Goal: Task Accomplishment & Management: Manage account settings

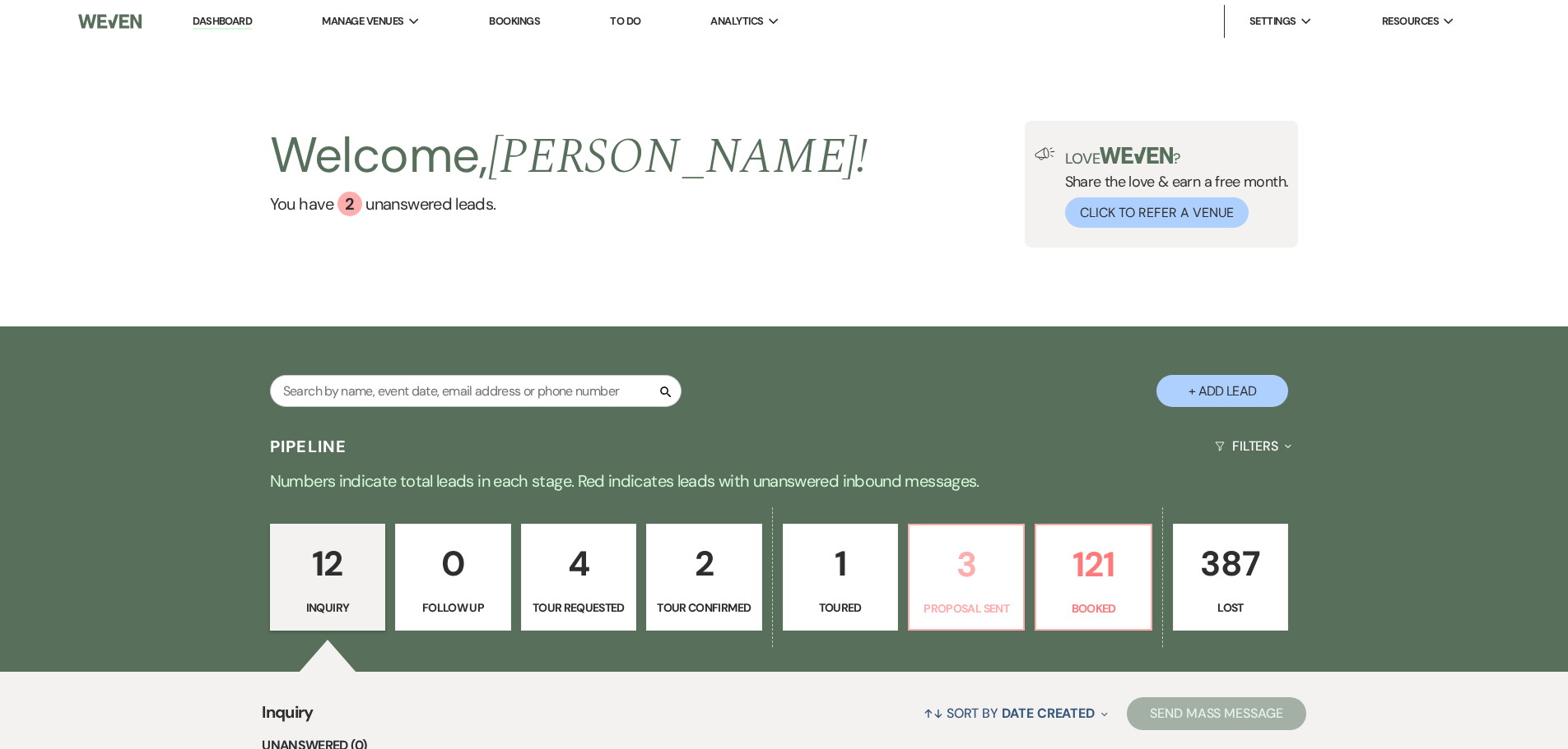
click at [964, 602] on p "Proposal Sent" at bounding box center [966, 608] width 94 height 18
select select "6"
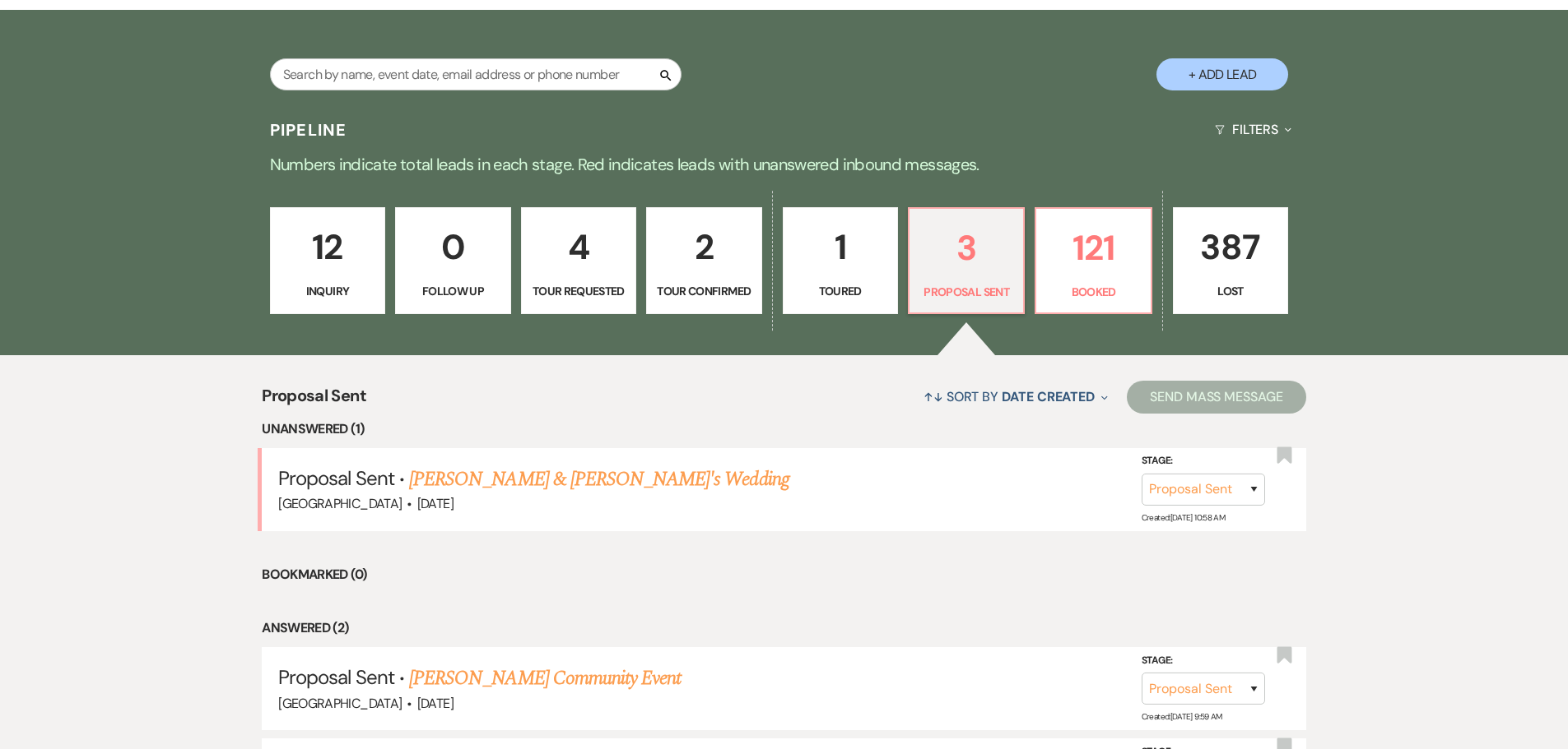
scroll to position [523, 0]
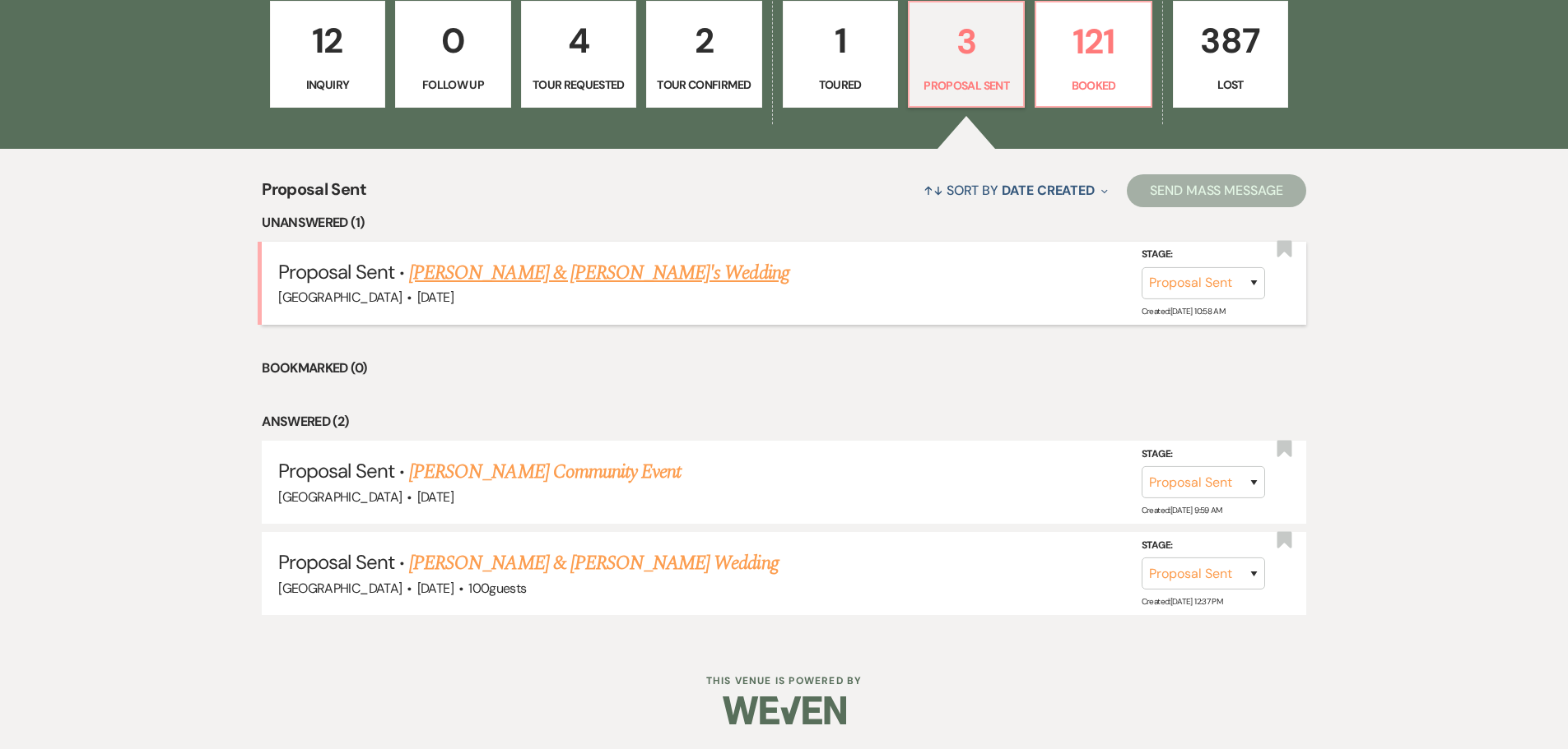
click at [522, 268] on link "Jayden Behnke & Fiance's Wedding" at bounding box center [599, 272] width 380 height 29
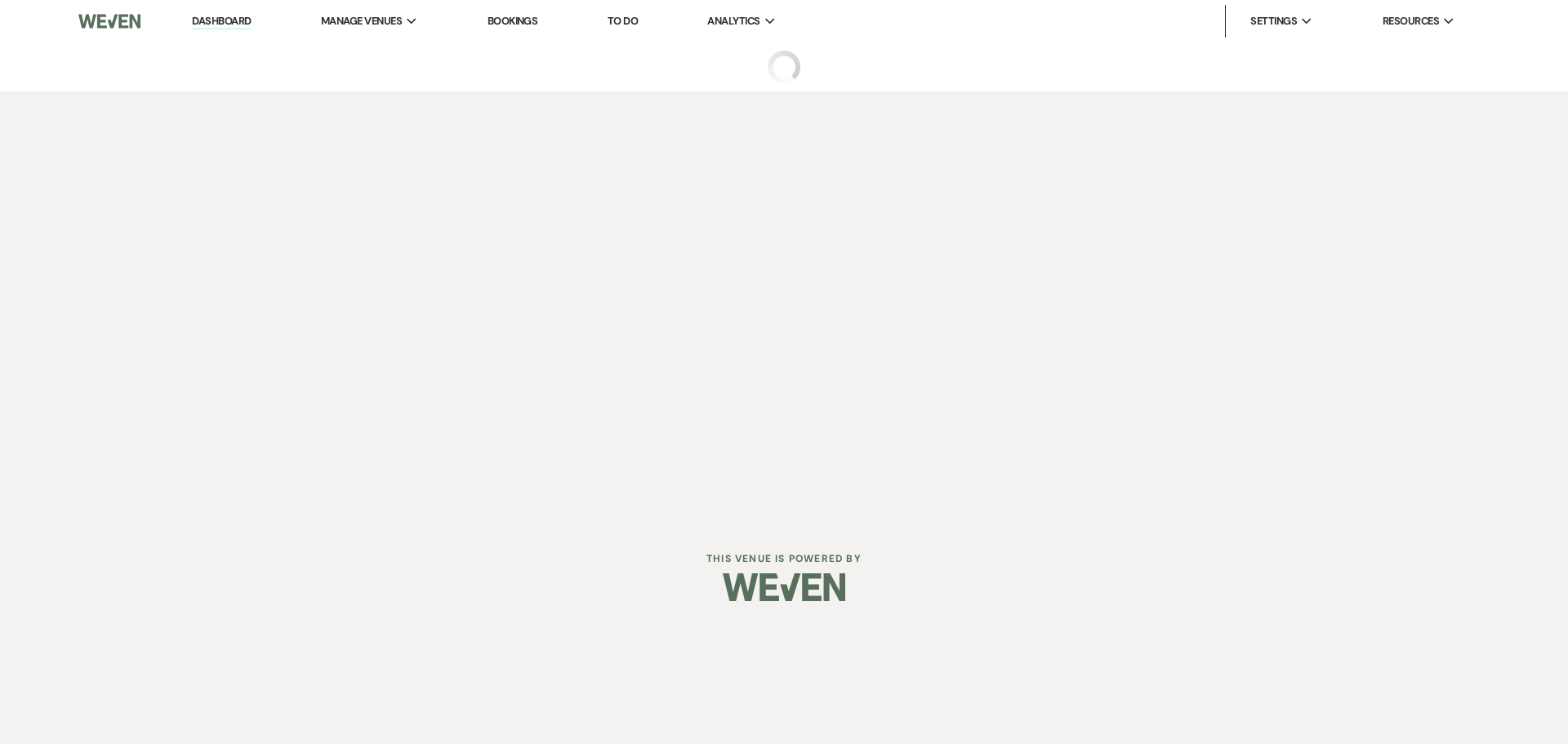
select select "6"
select select "5"
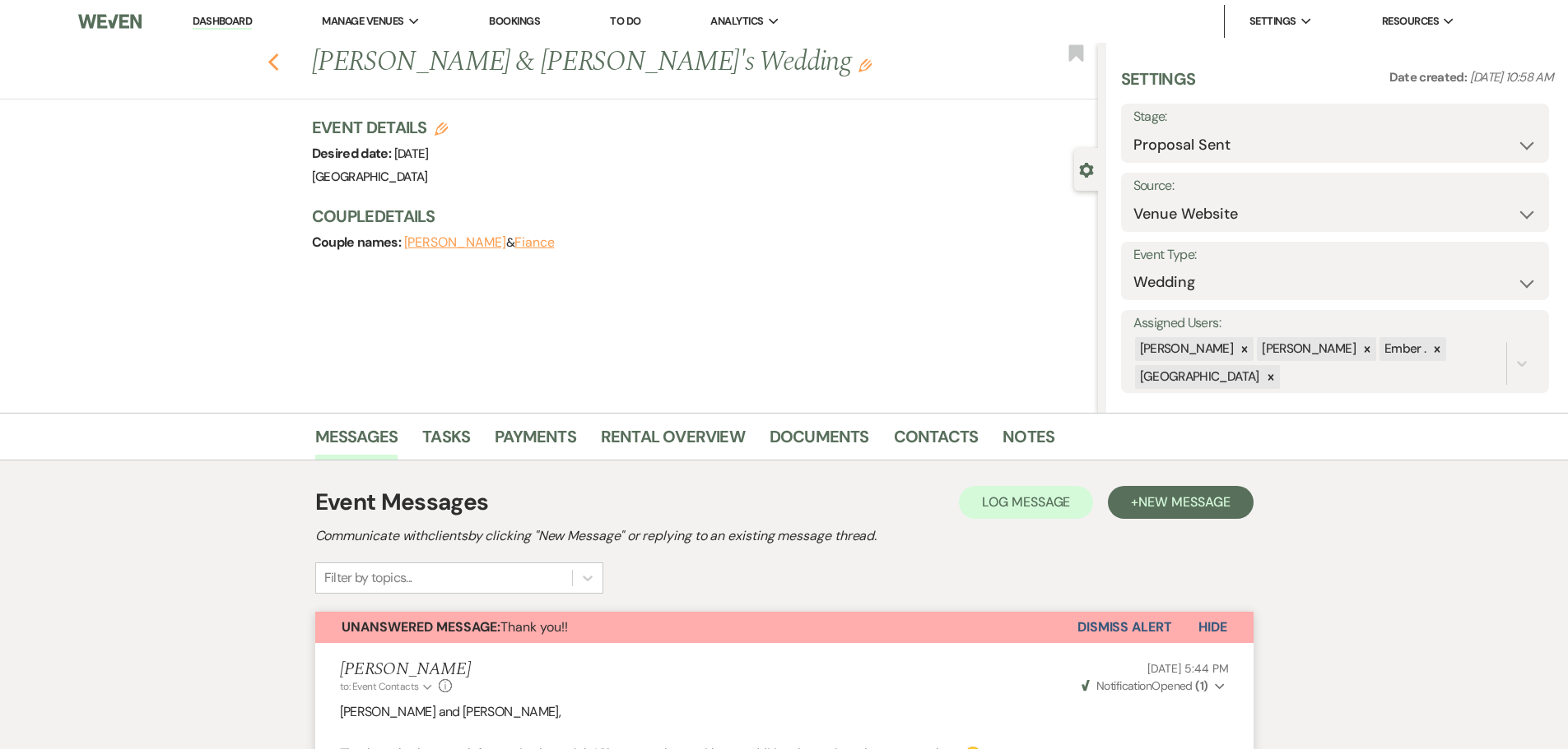
click at [277, 56] on icon "Previous" at bounding box center [273, 62] width 12 height 20
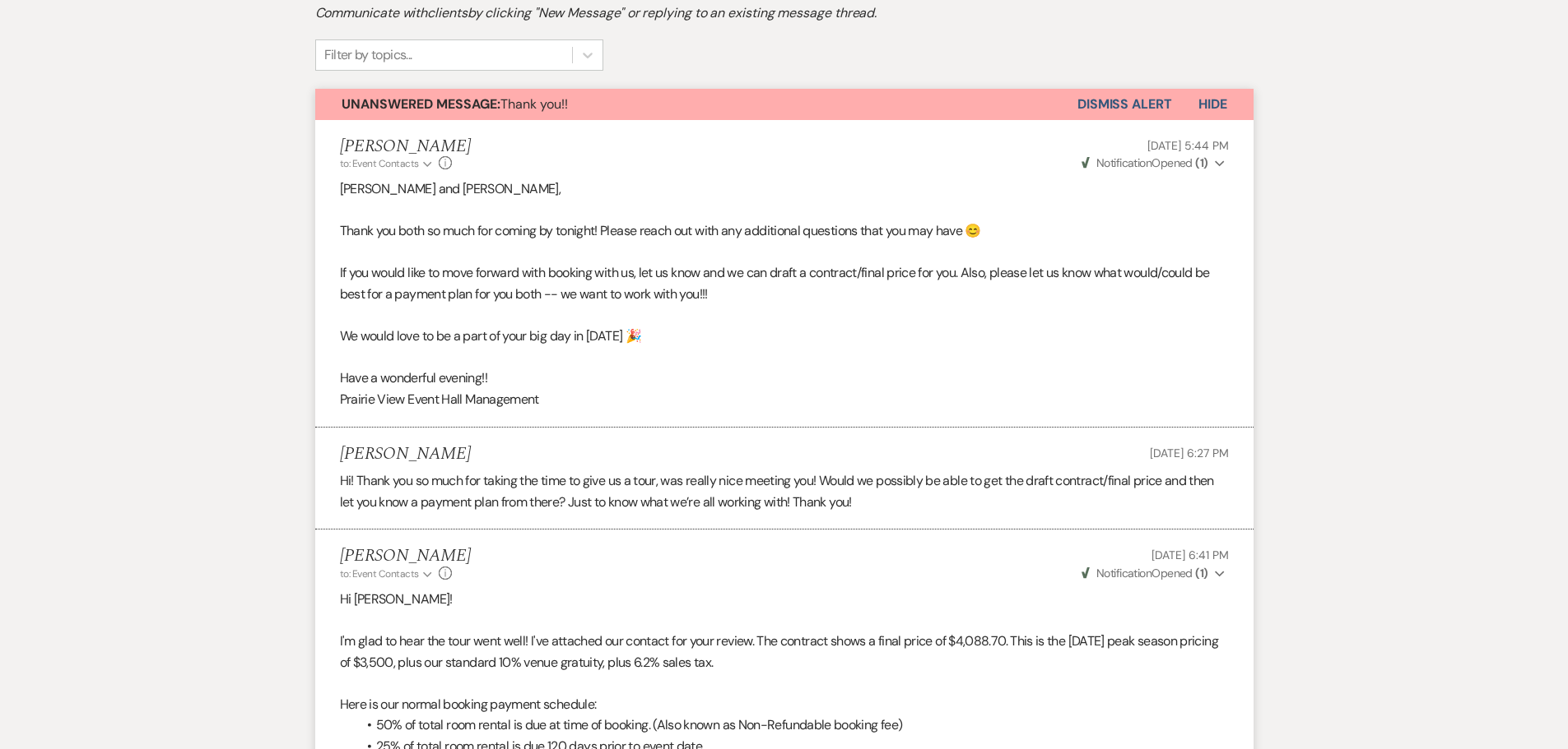
select select "6"
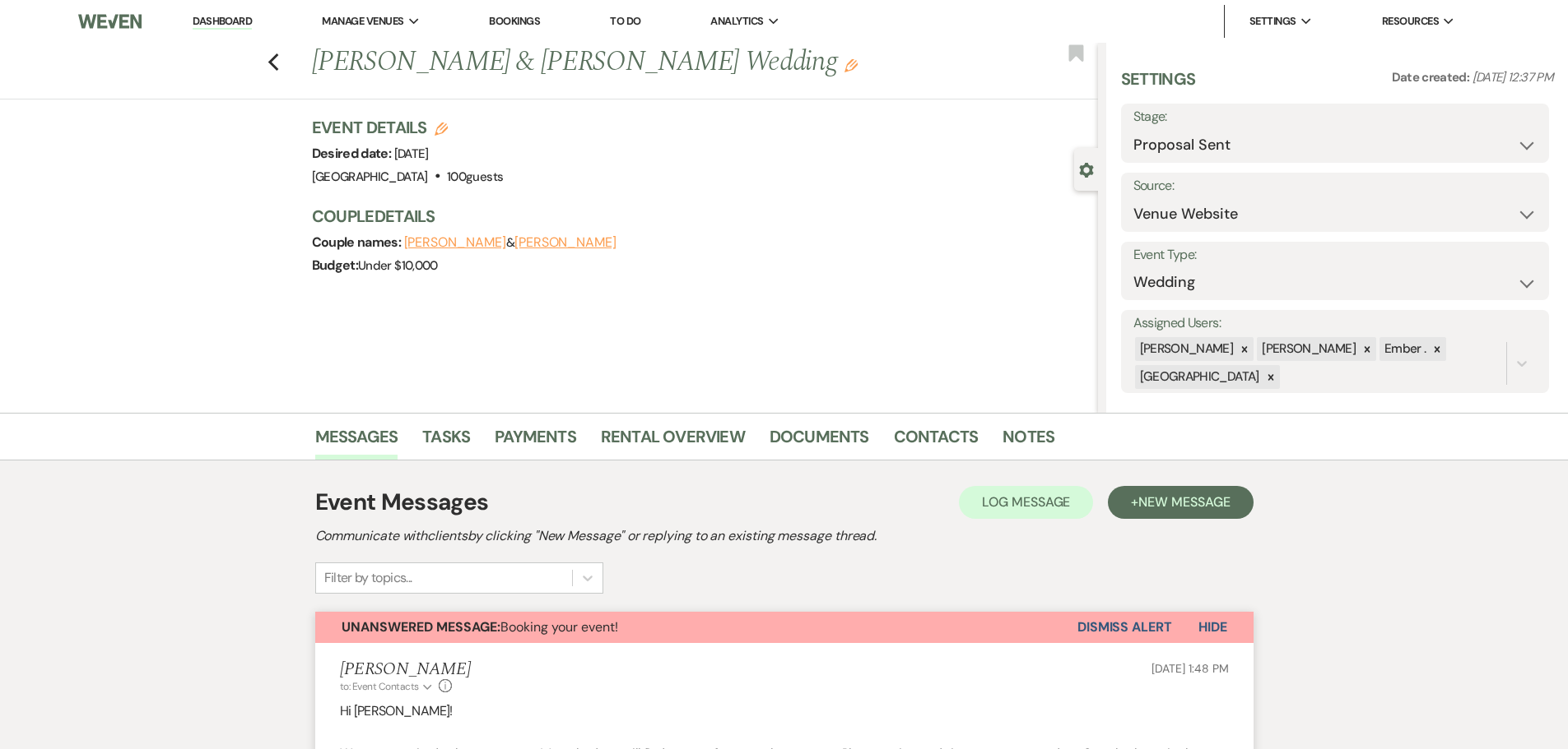
select select "6"
select select "5"
click at [275, 62] on use "button" at bounding box center [273, 62] width 10 height 18
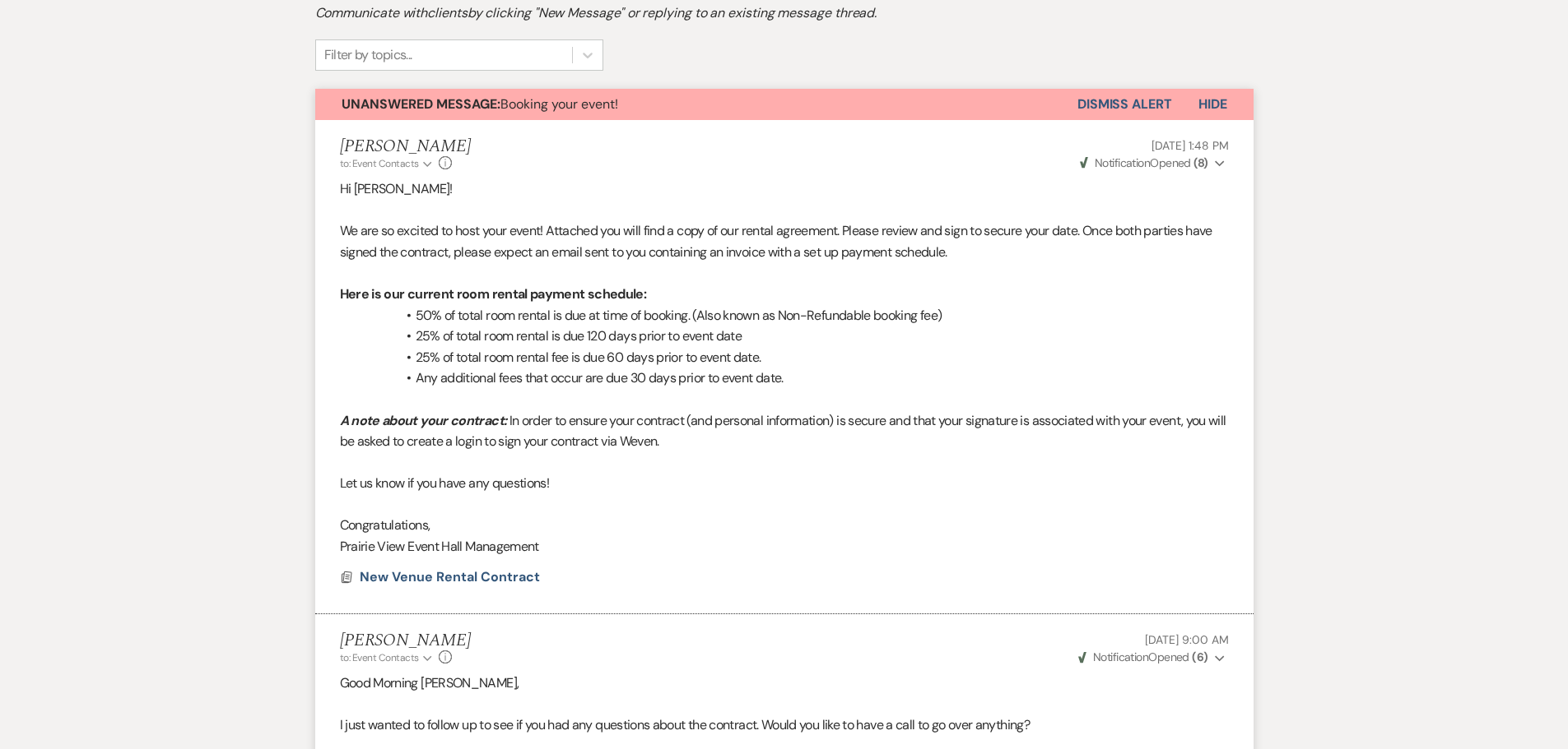
select select "6"
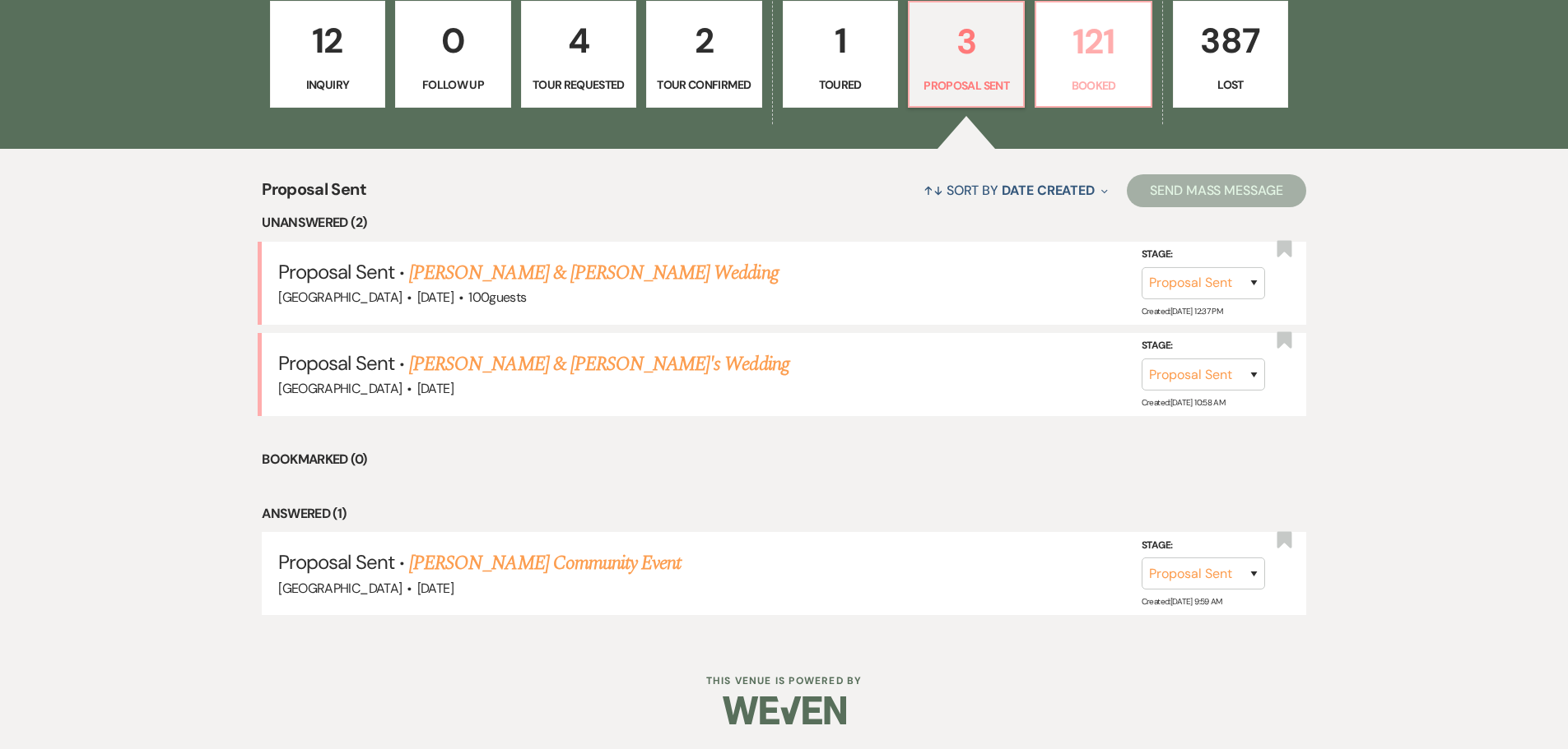
click at [1078, 67] on p "121" at bounding box center [1093, 42] width 94 height 55
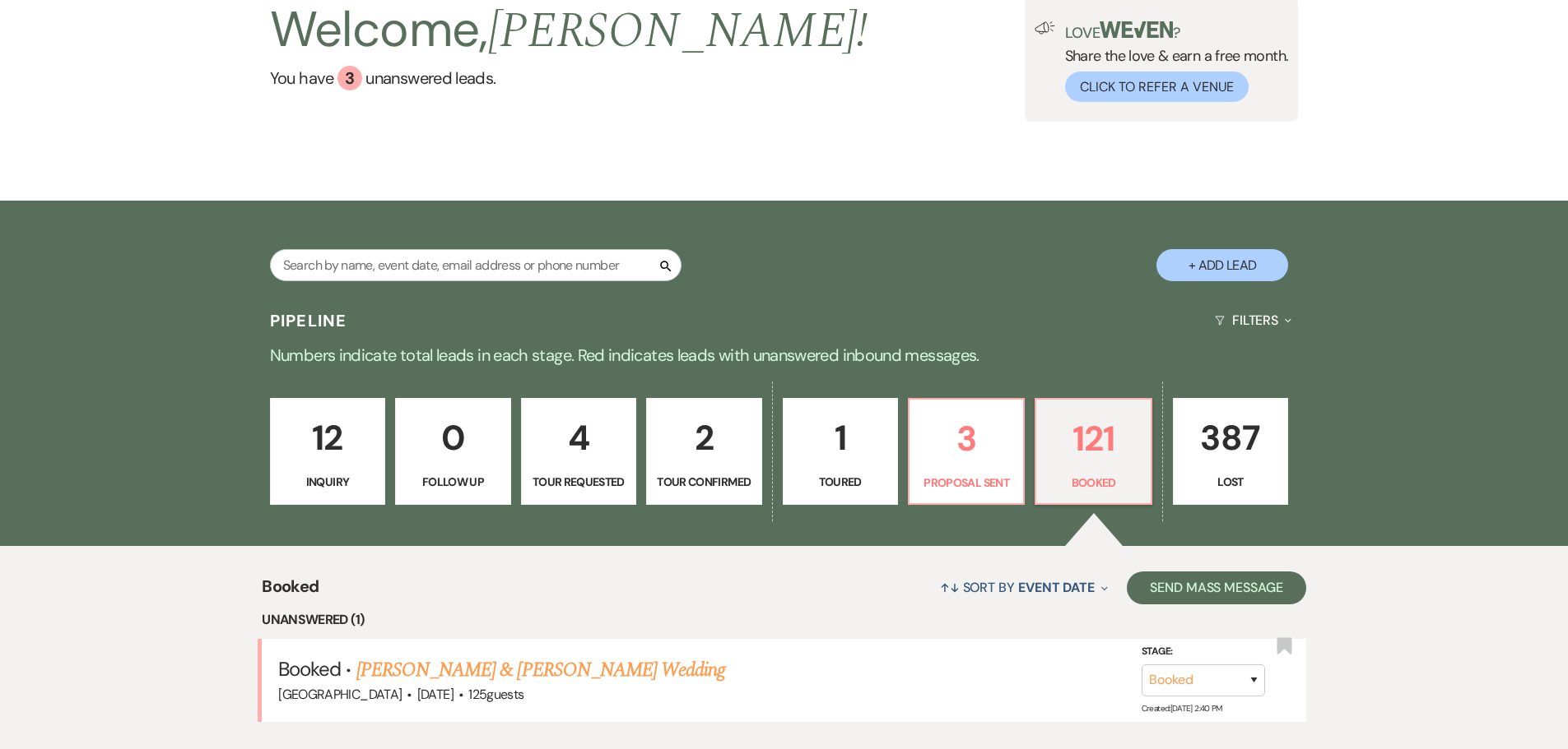
scroll to position [523, 0]
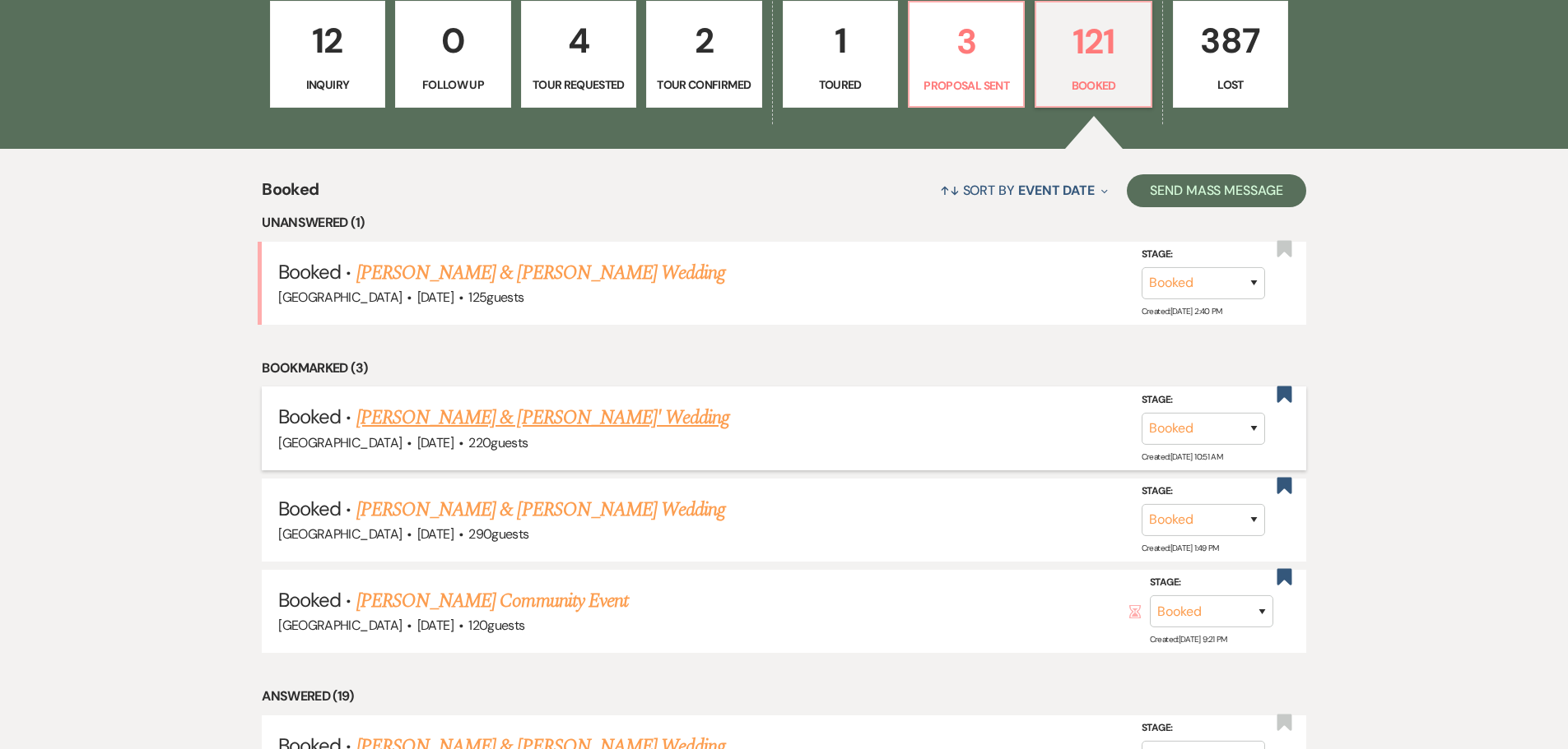
click at [452, 422] on link "[PERSON_NAME] & [PERSON_NAME]' Wedding" at bounding box center [543, 417] width 374 height 29
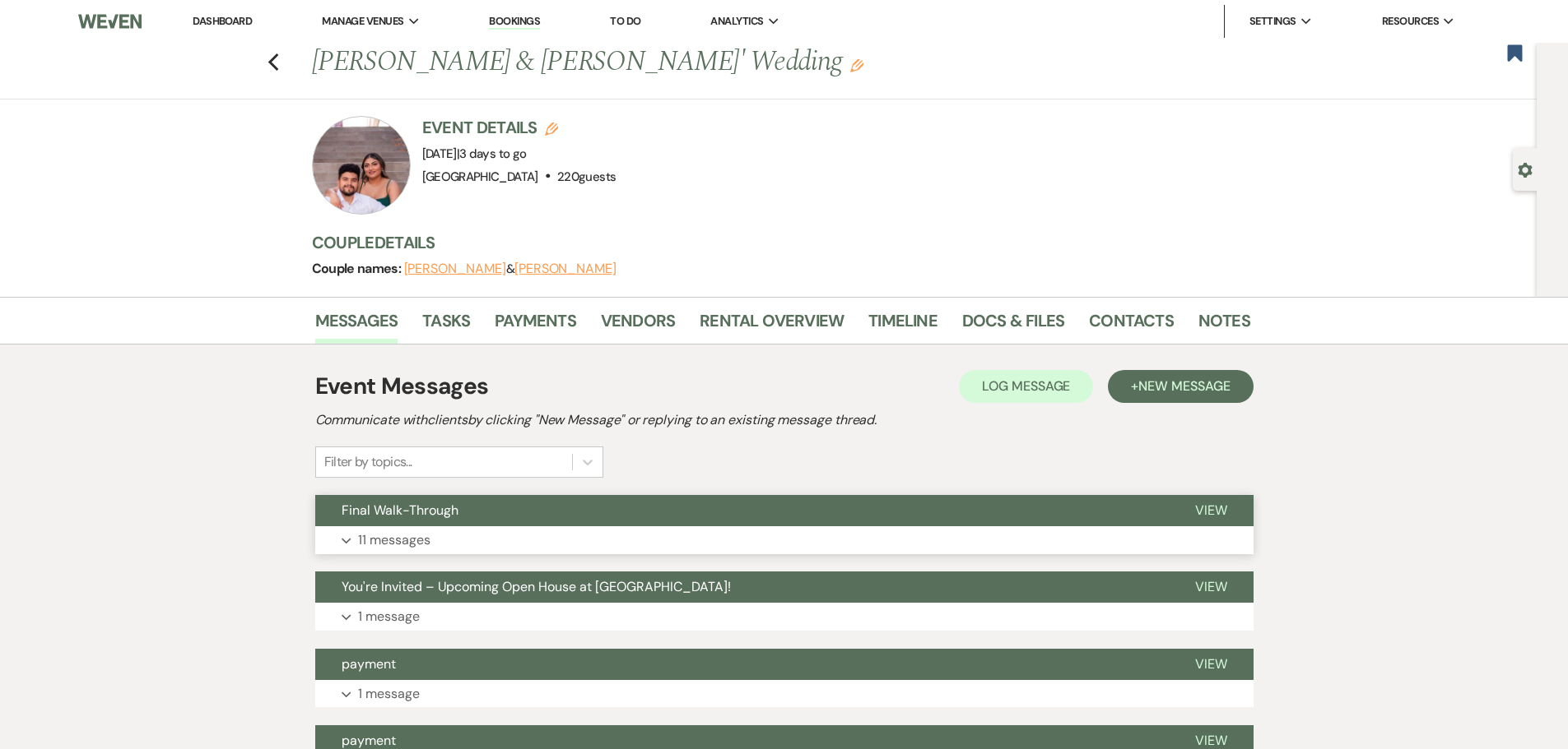
click at [350, 537] on button "Expand 11 messages" at bounding box center [784, 541] width 939 height 28
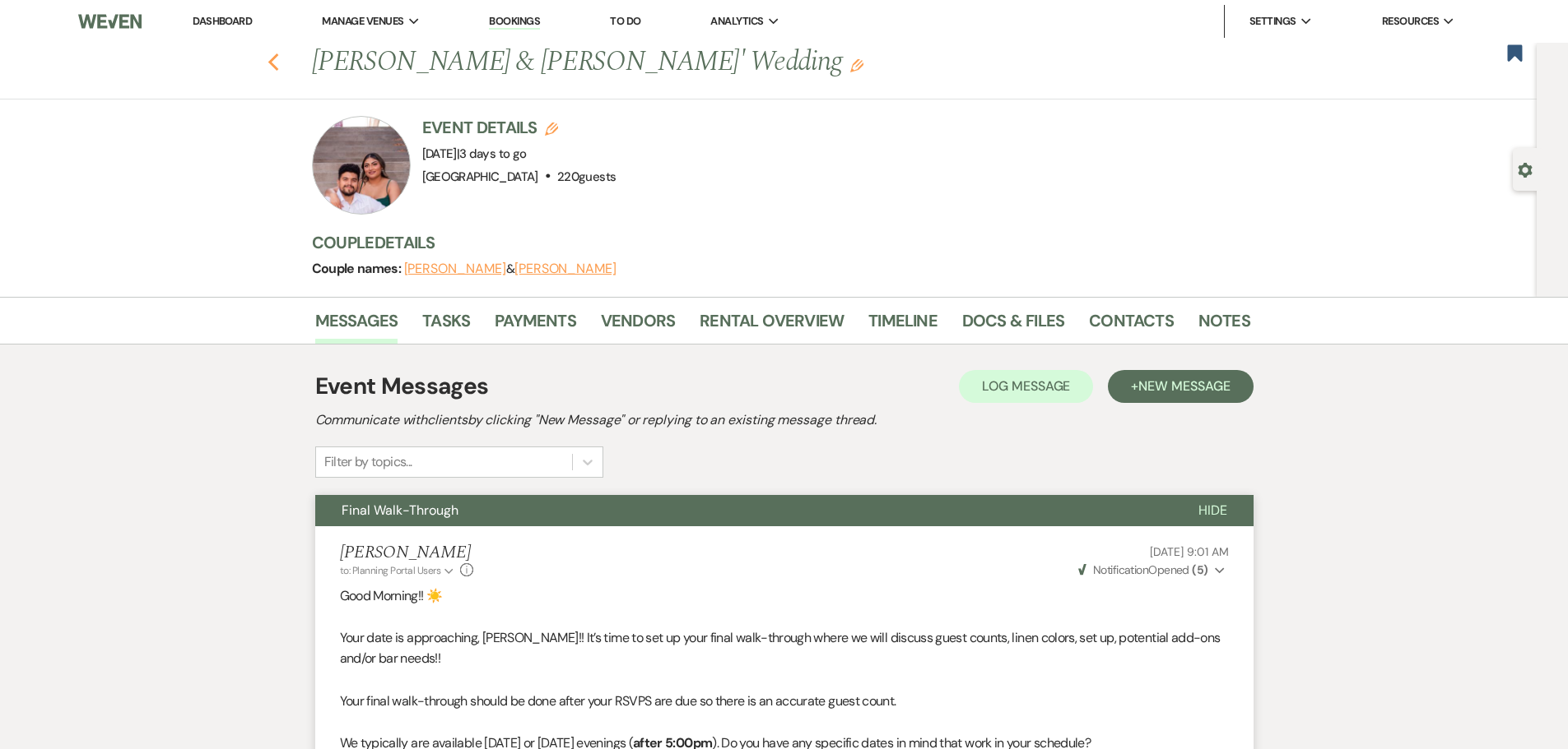
click at [275, 68] on icon "Previous" at bounding box center [273, 62] width 12 height 20
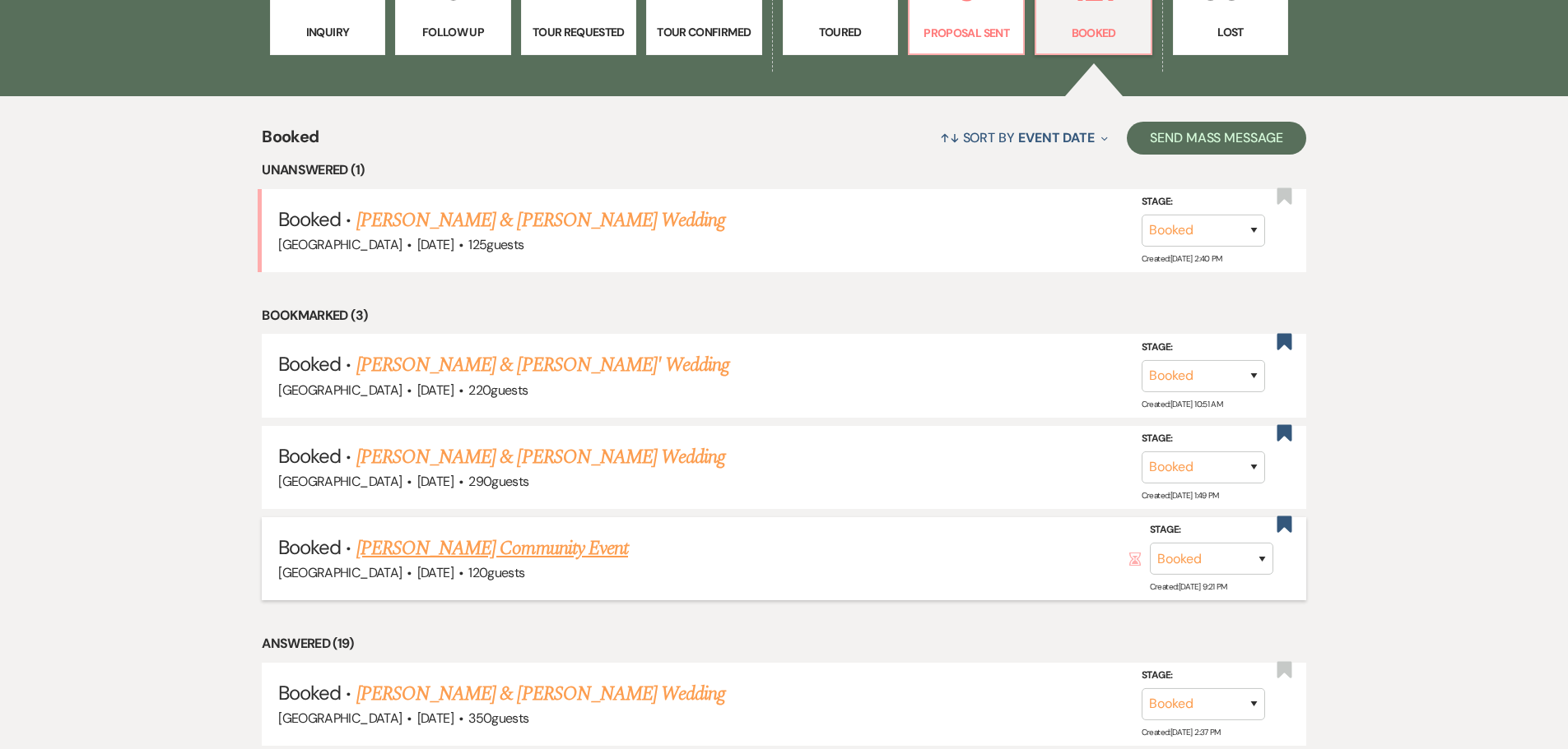
scroll to position [605, 0]
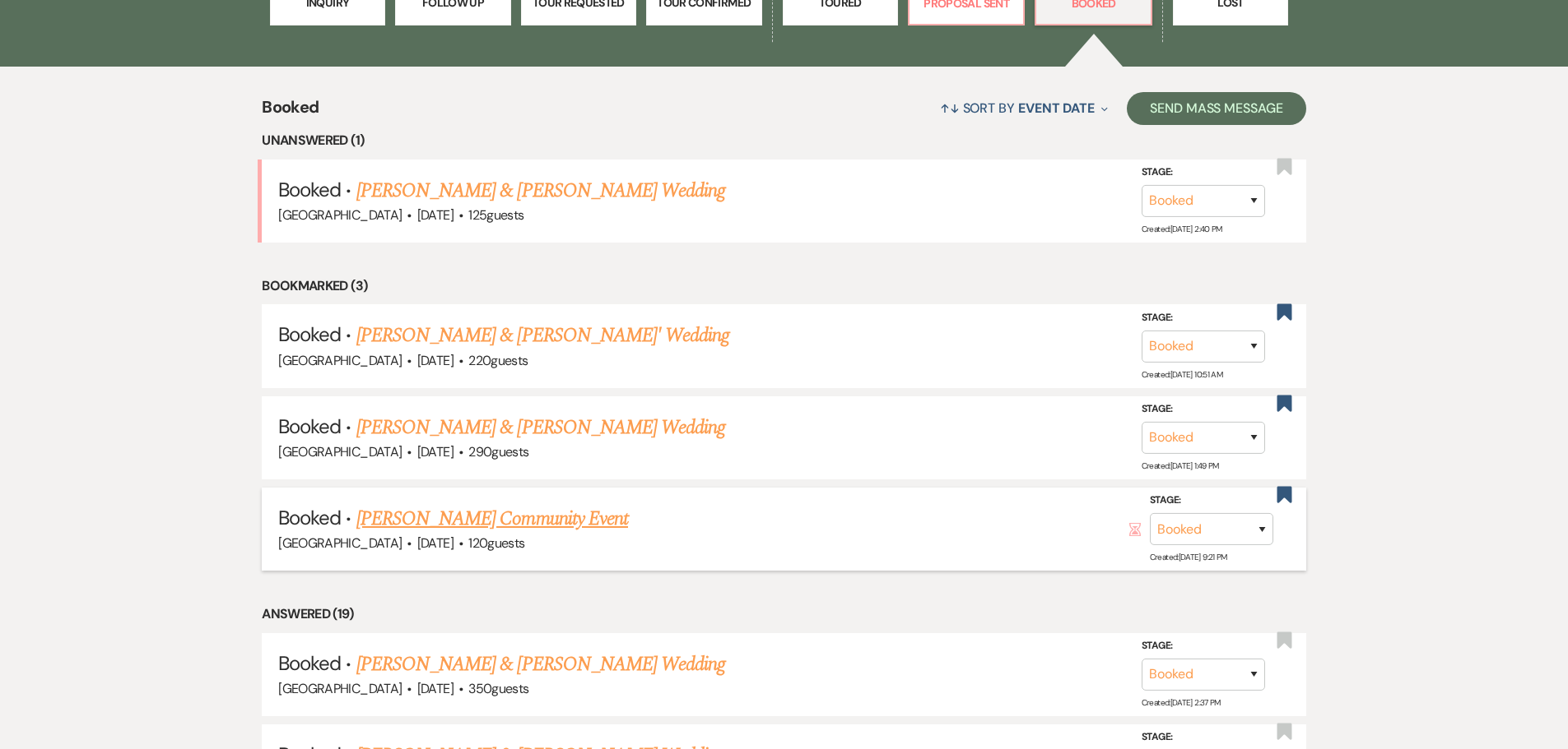
click at [566, 517] on link "[PERSON_NAME] Community Event" at bounding box center [492, 518] width 272 height 29
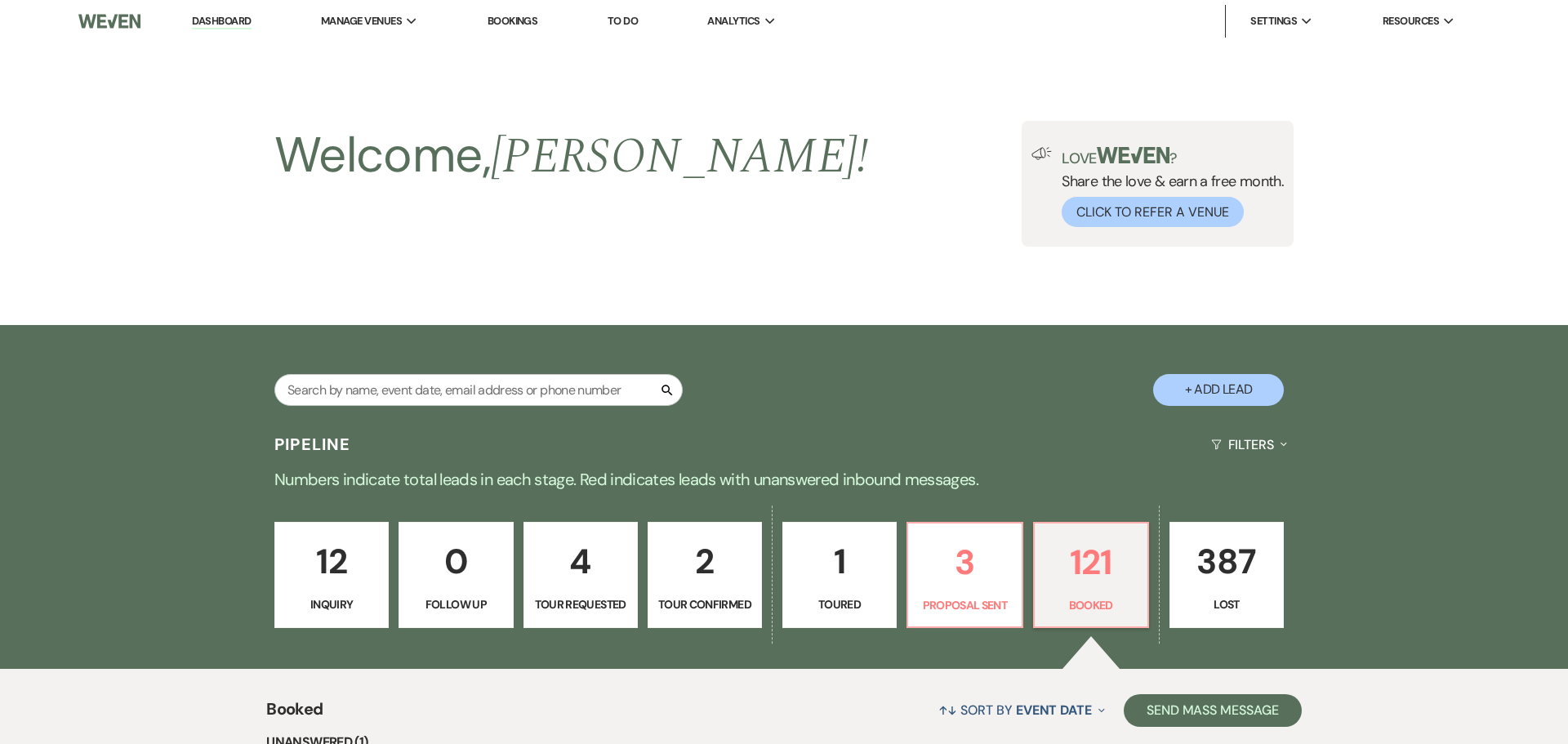
select select "5"
select select "7"
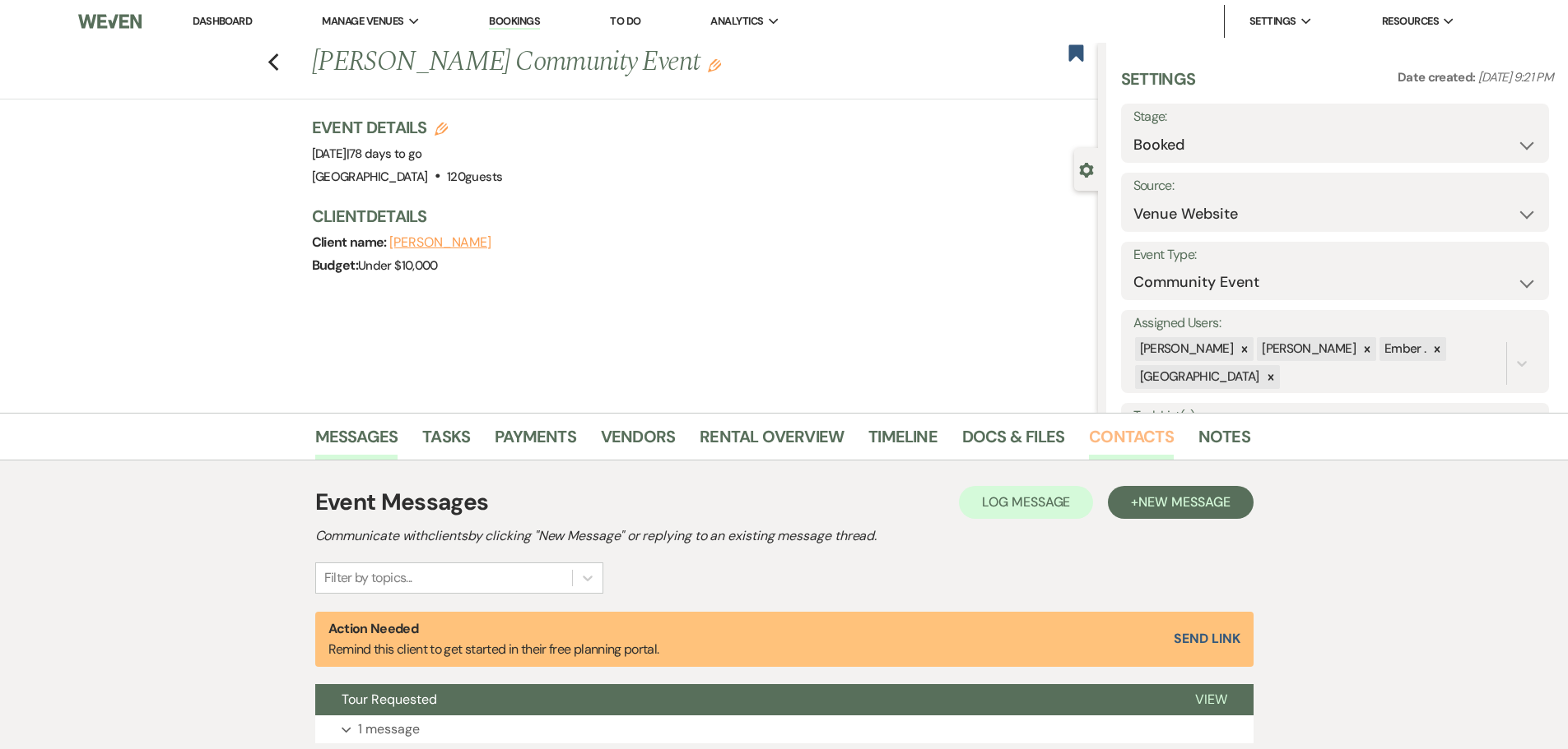
click at [1119, 434] on link "Contacts" at bounding box center [1132, 442] width 85 height 36
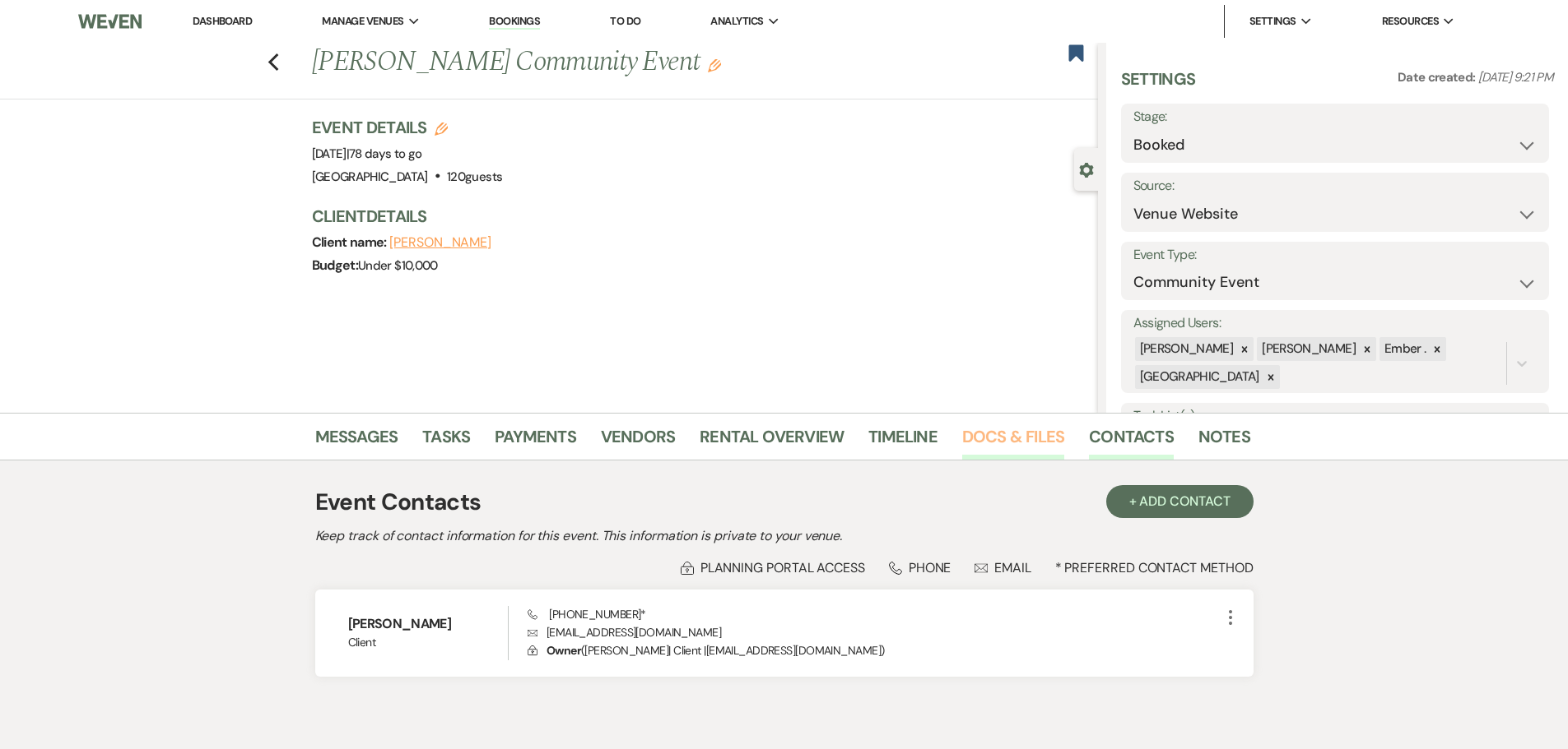
click at [1011, 440] on link "Docs & Files" at bounding box center [1013, 442] width 102 height 36
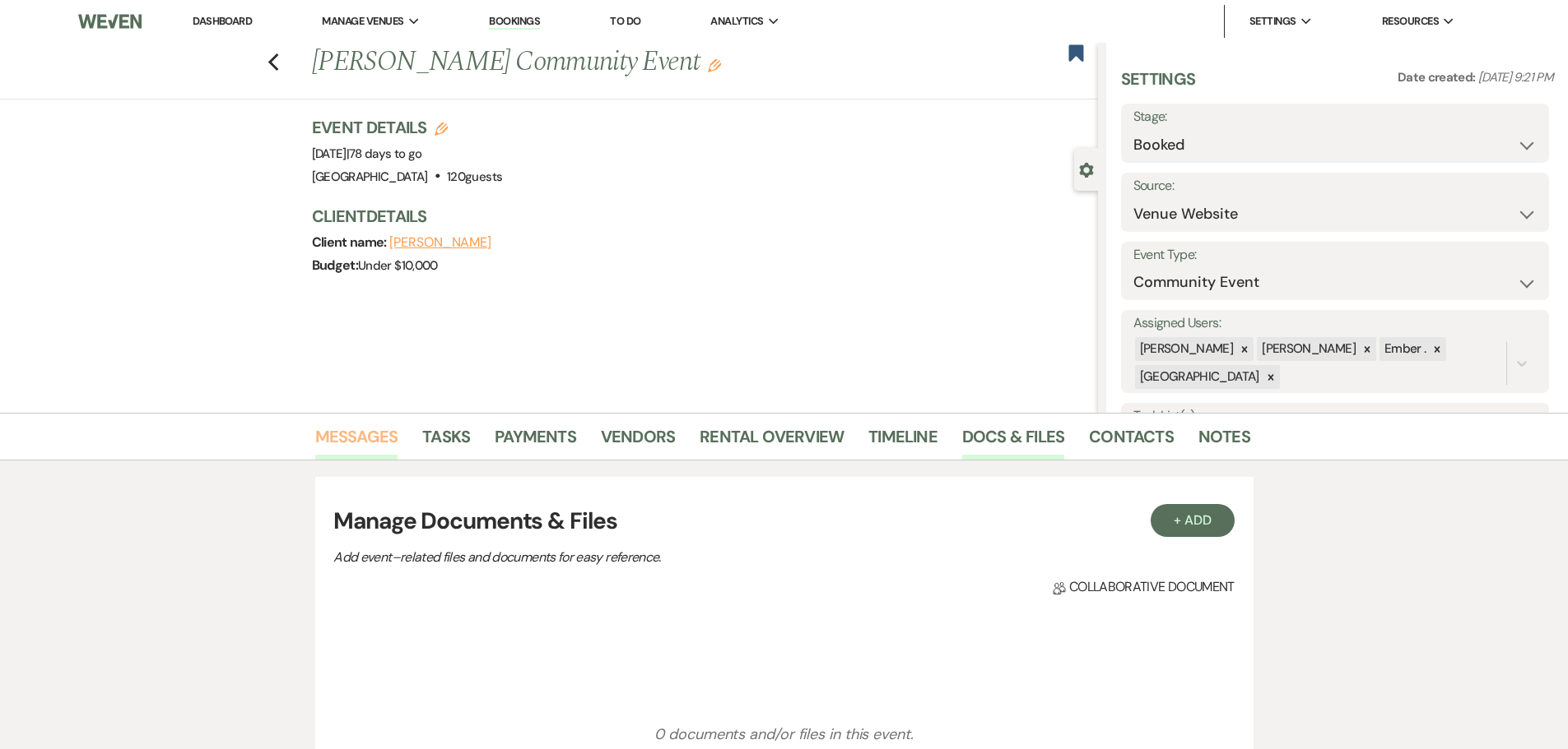
click at [328, 439] on link "Messages" at bounding box center [357, 442] width 83 height 36
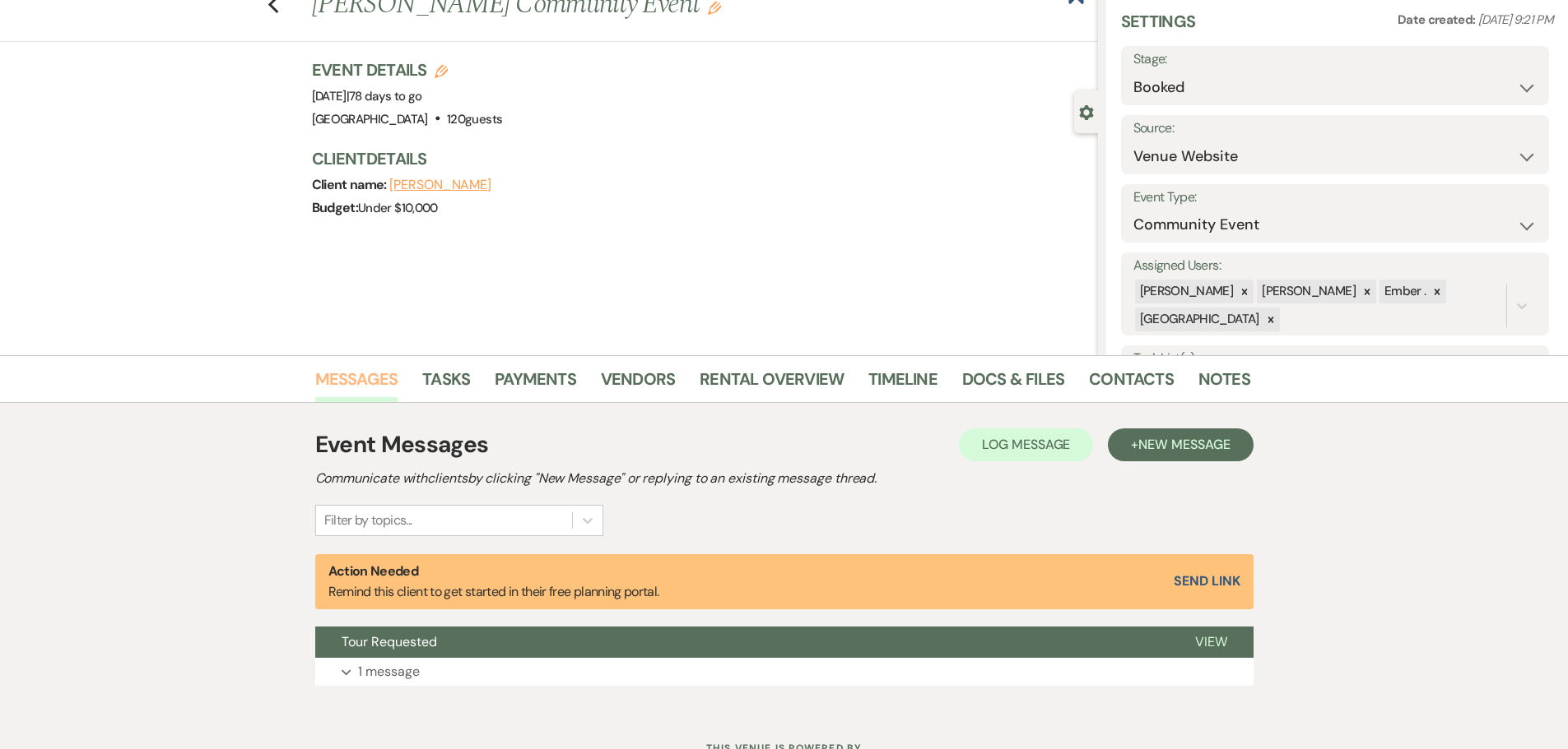
scroll to position [125, 0]
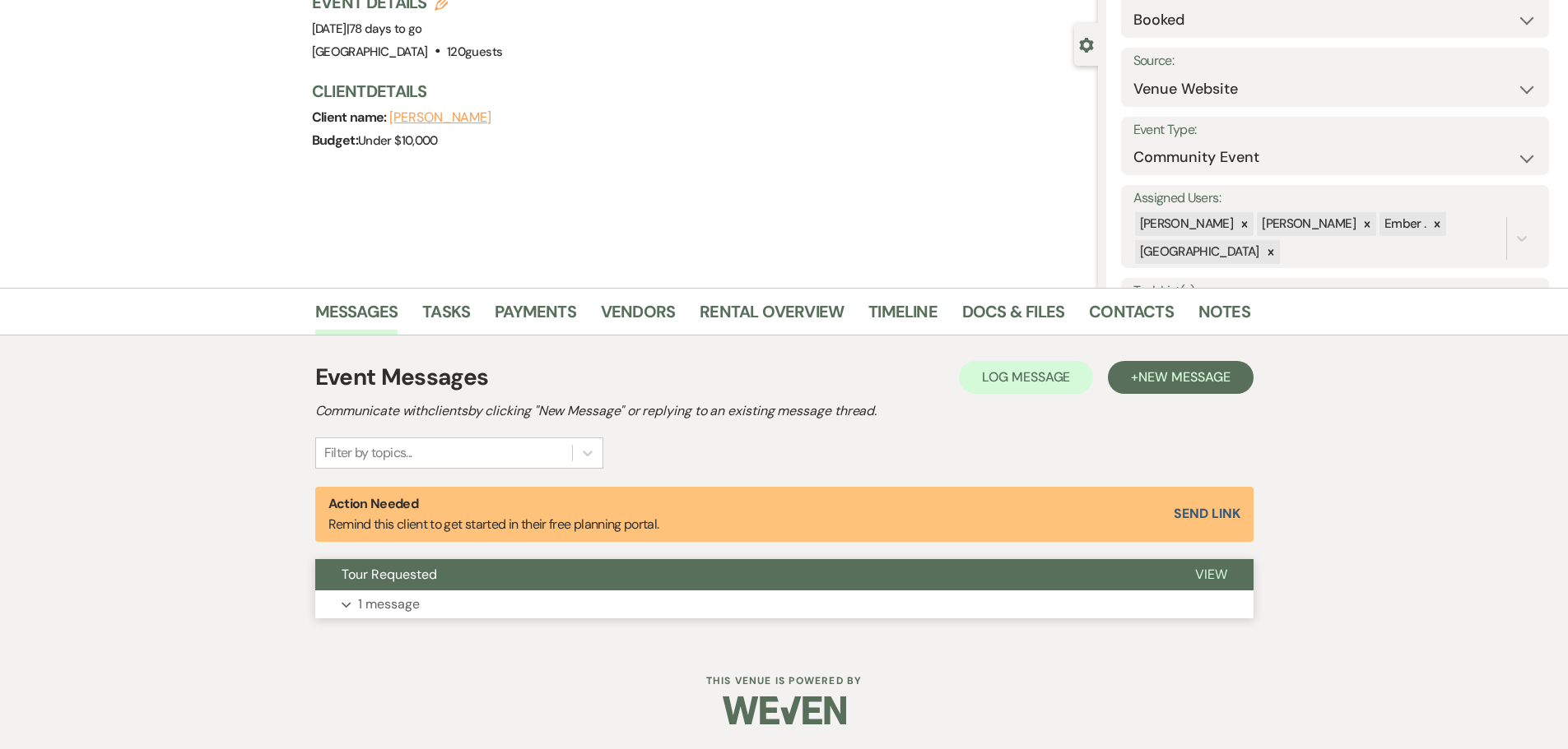
click at [389, 594] on p "1 message" at bounding box center [388, 604] width 62 height 22
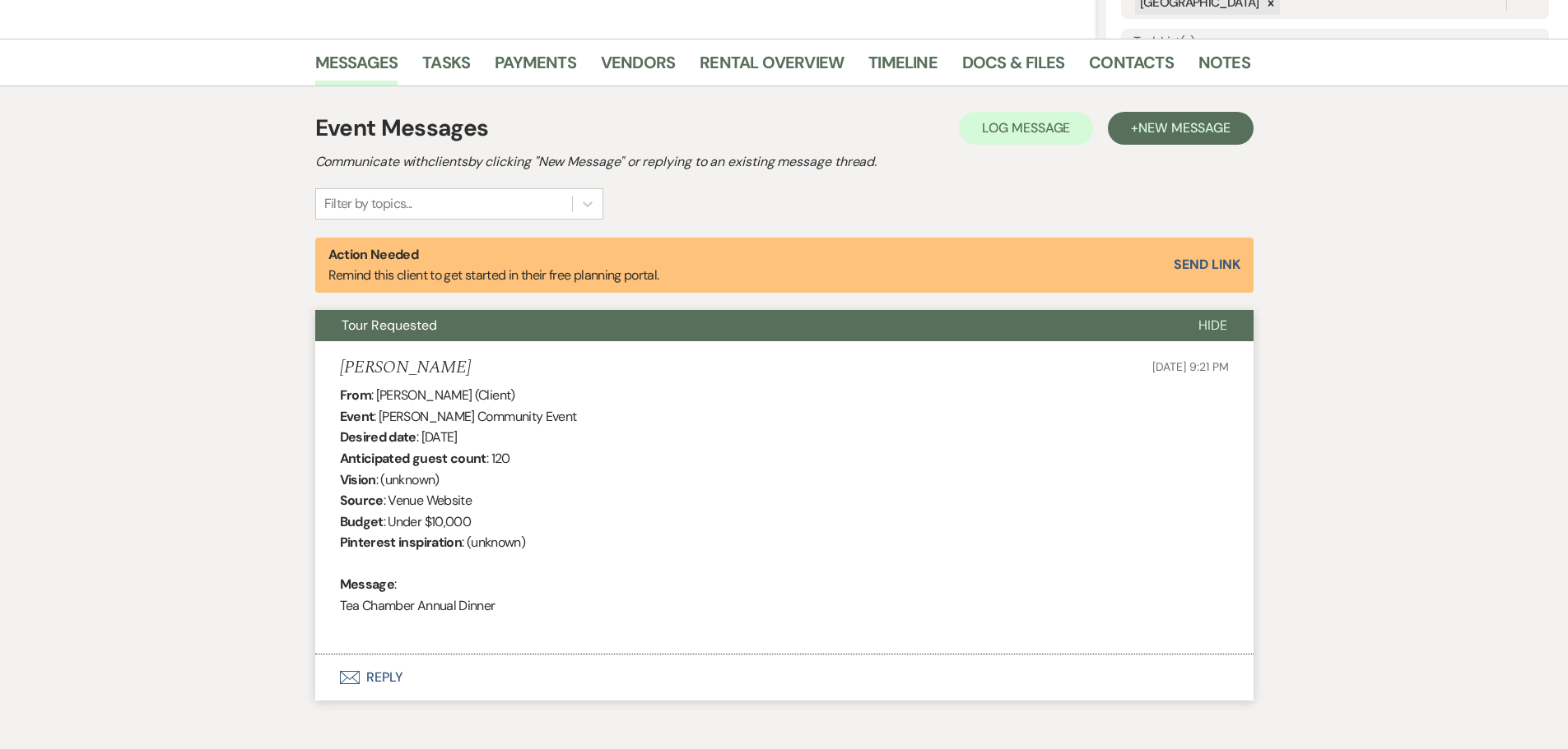
scroll to position [0, 0]
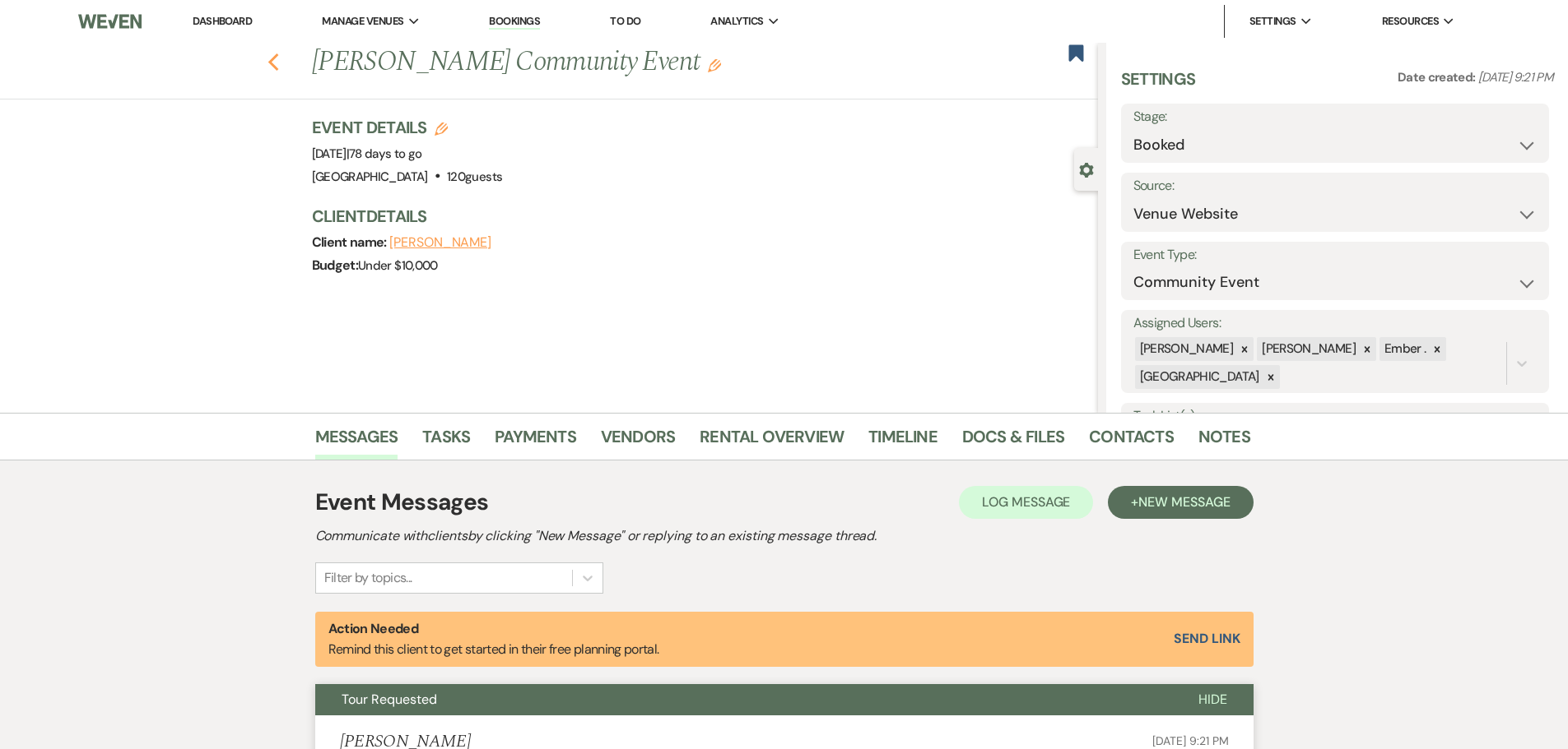
click at [280, 67] on icon "Previous" at bounding box center [273, 62] width 12 height 20
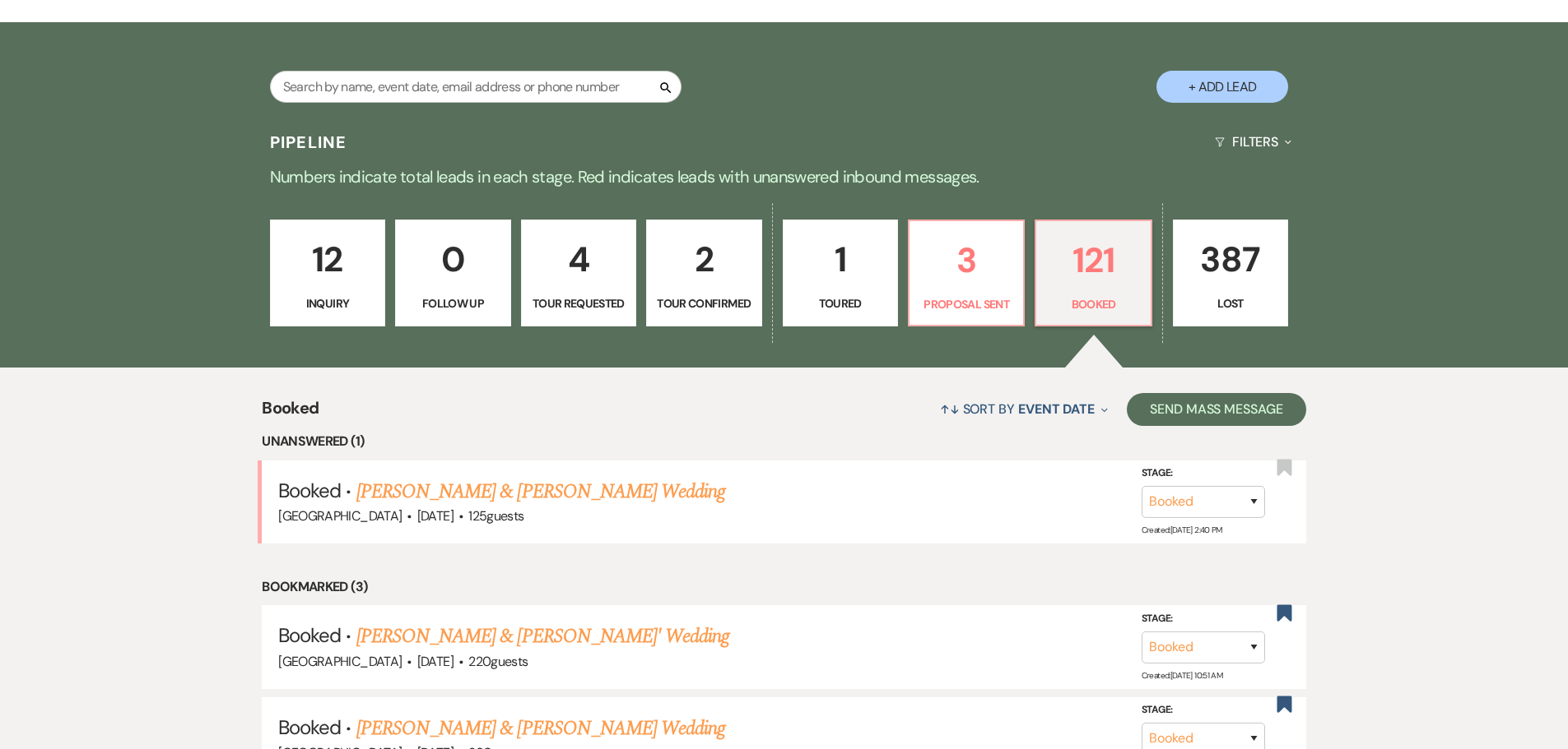
scroll to position [329, 0]
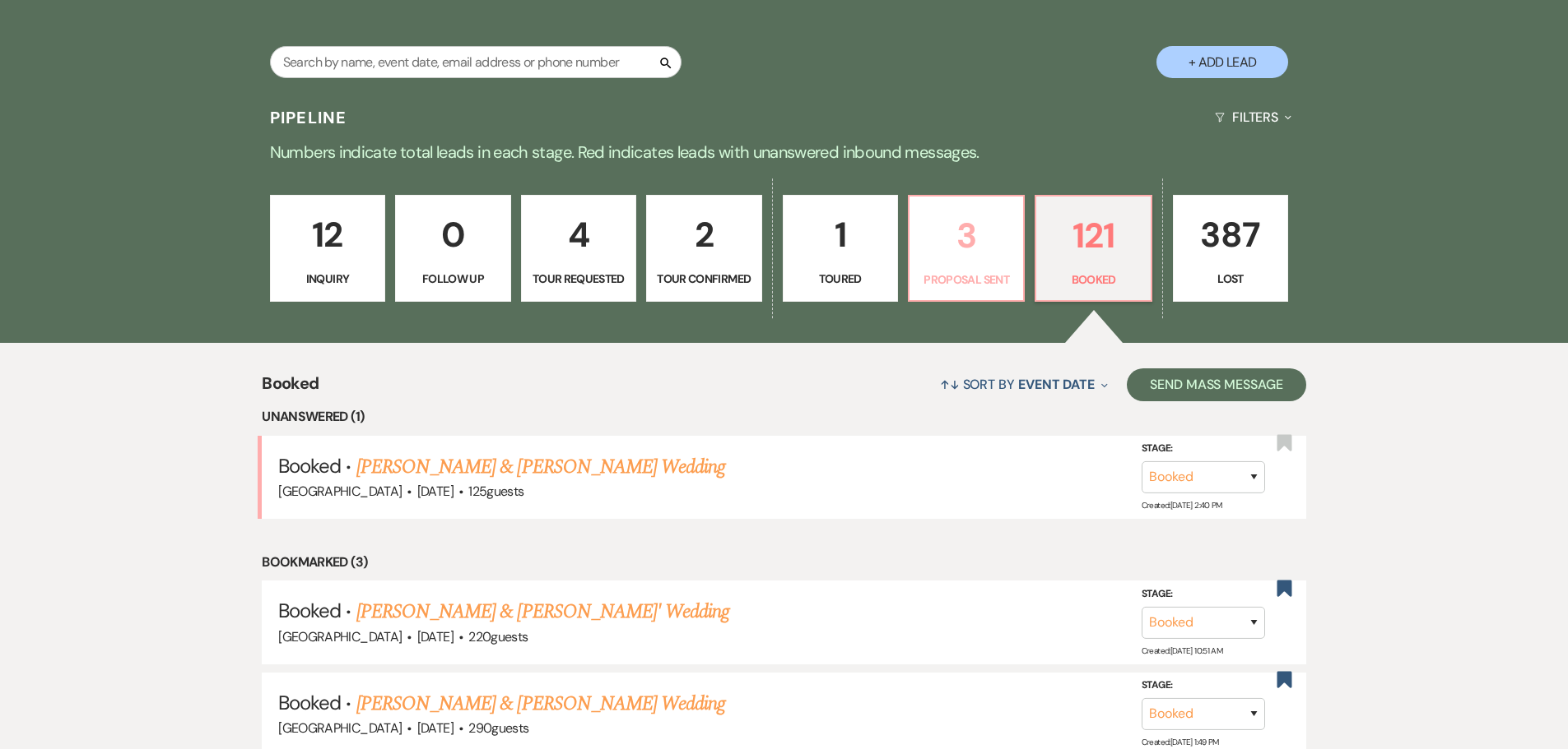
click at [966, 243] on p "3" at bounding box center [966, 235] width 94 height 55
select select "6"
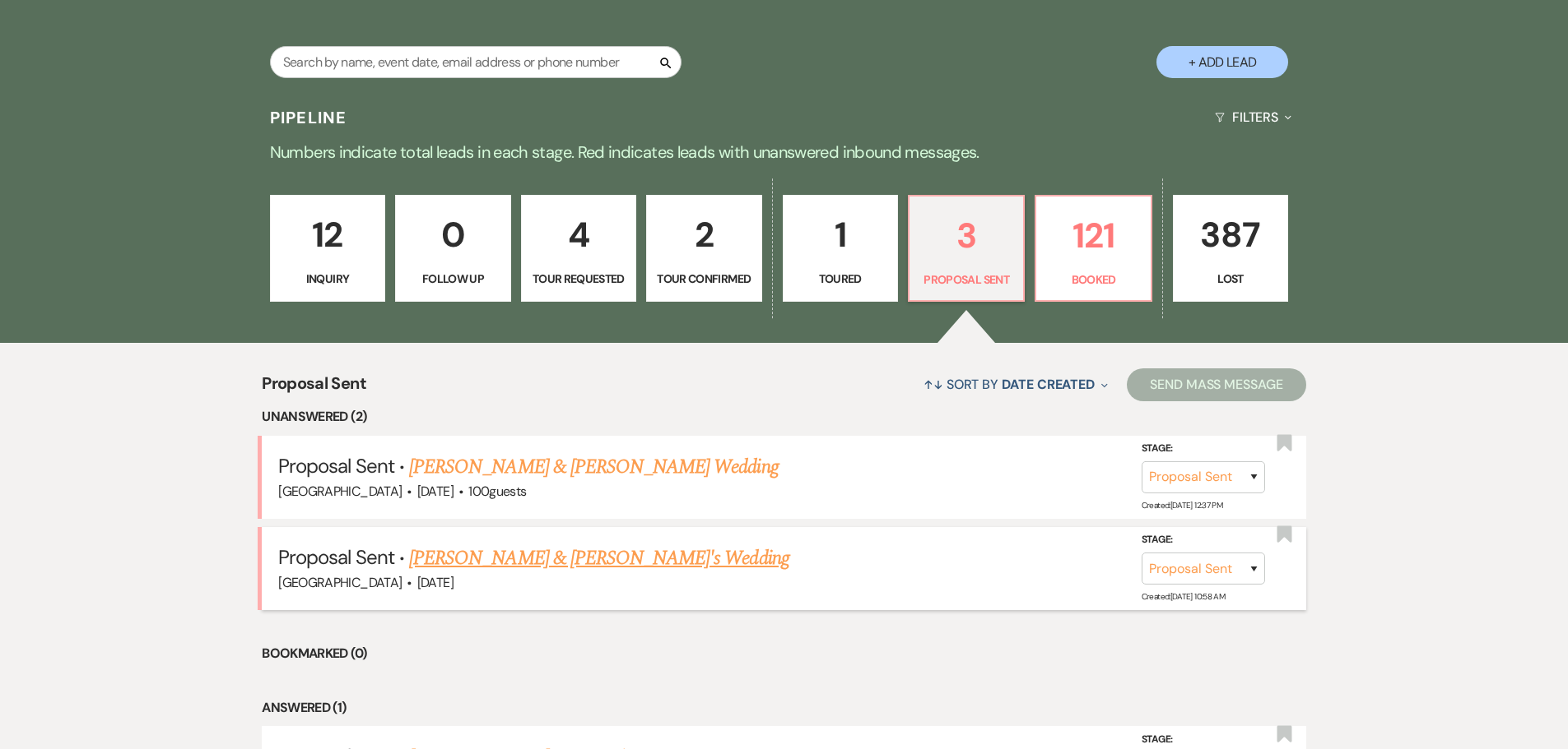
click at [496, 560] on link "[PERSON_NAME] & [PERSON_NAME]'s Wedding" at bounding box center [599, 558] width 380 height 29
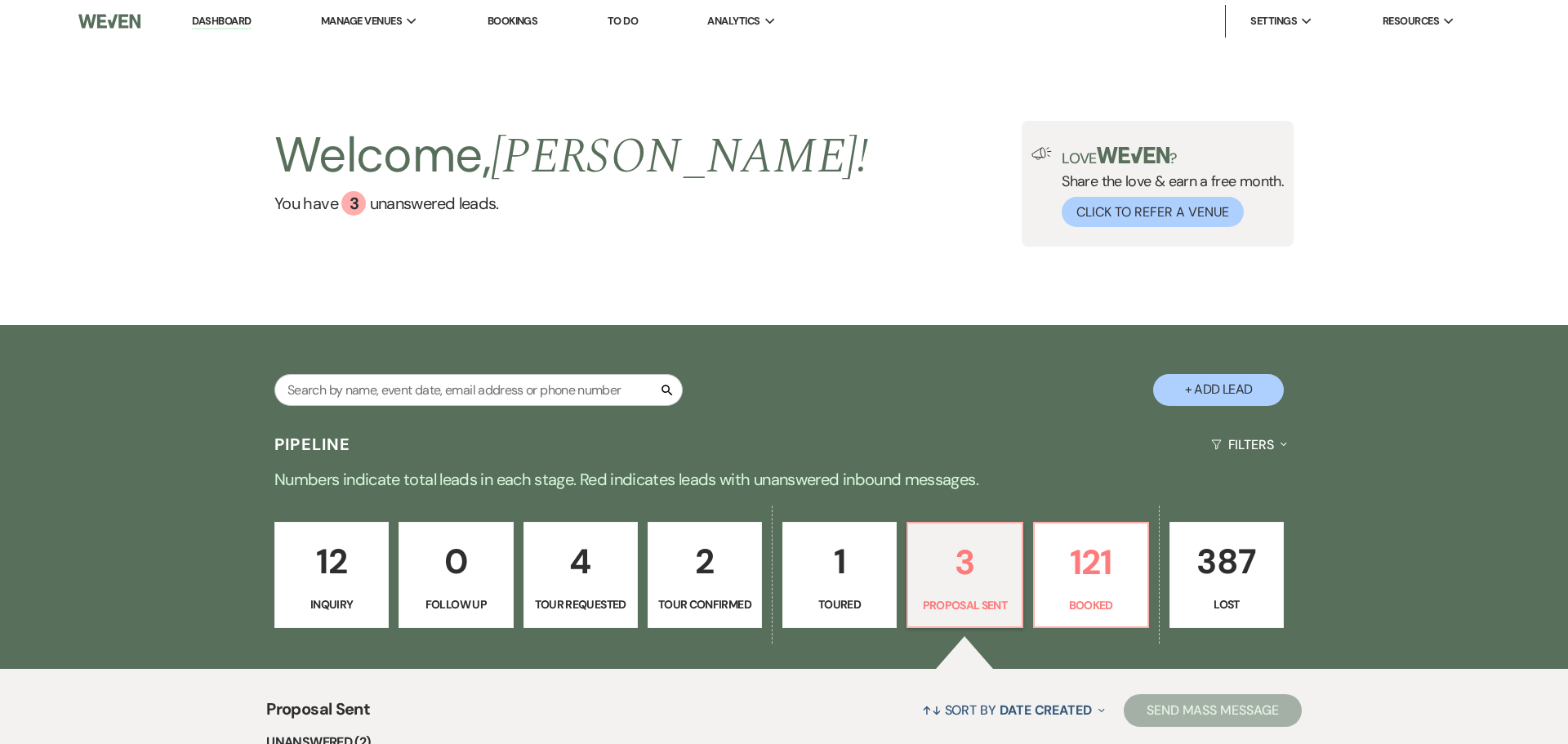
select select "6"
select select "5"
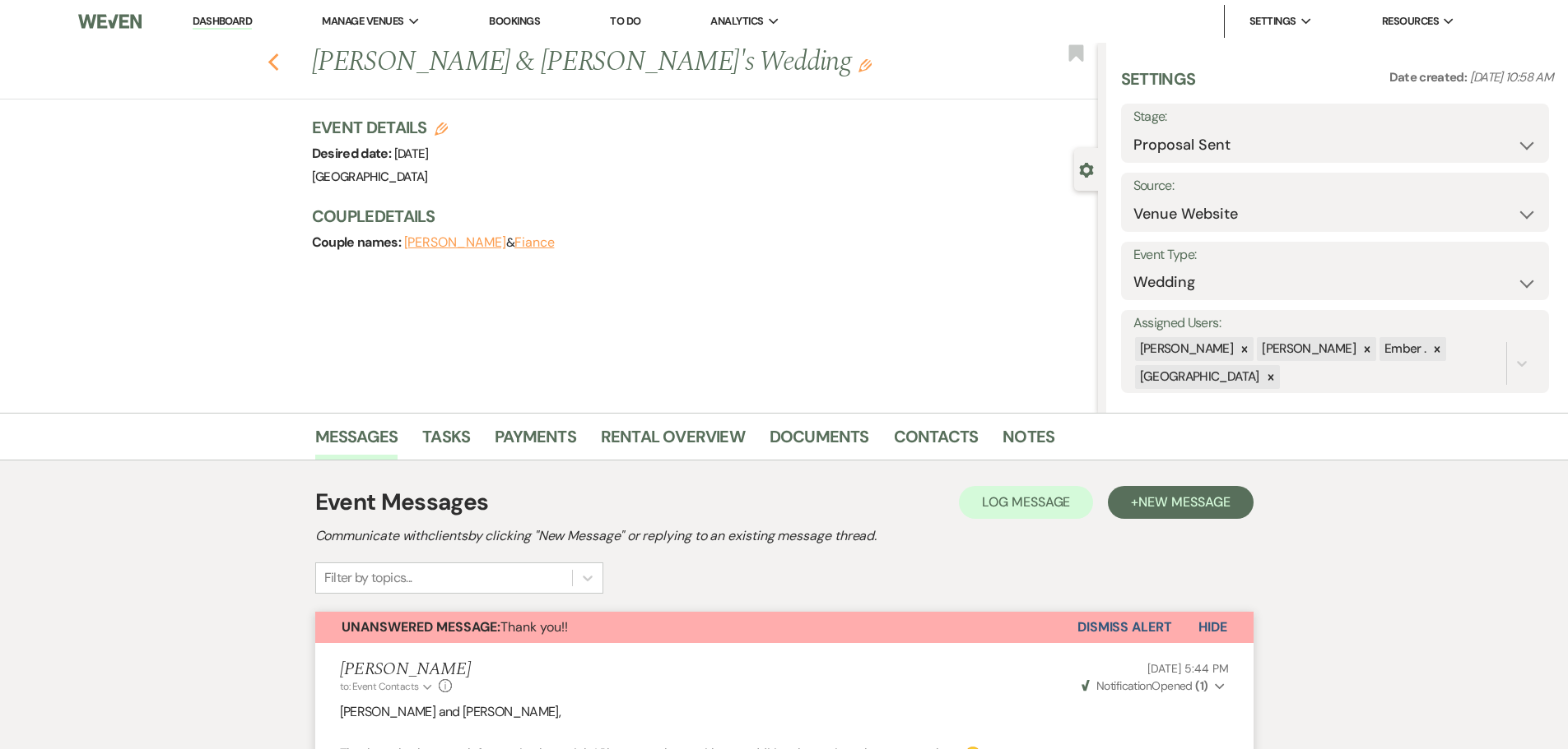
click at [273, 61] on icon "Previous" at bounding box center [273, 62] width 12 height 20
select select "6"
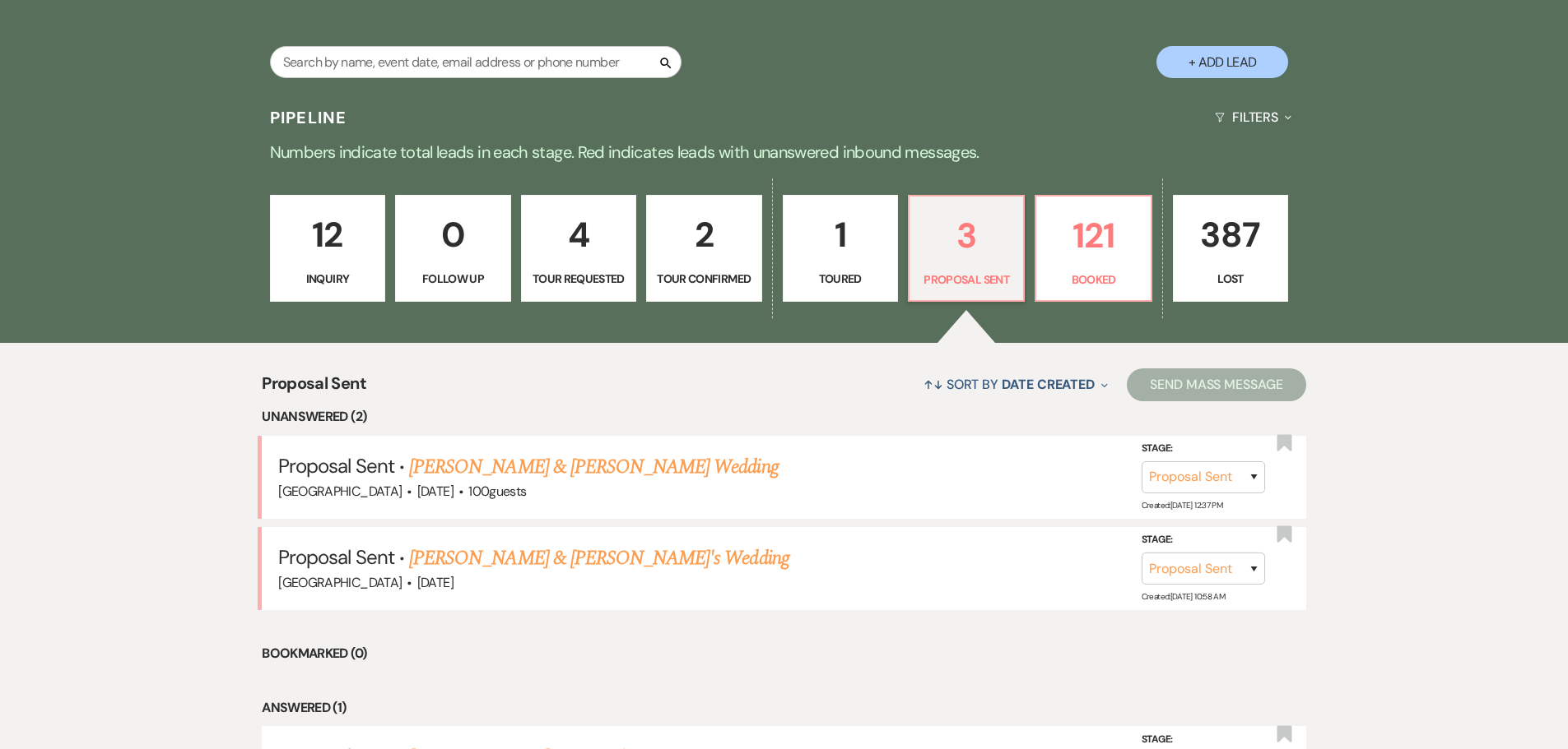
click at [338, 253] on p "12" at bounding box center [327, 235] width 94 height 55
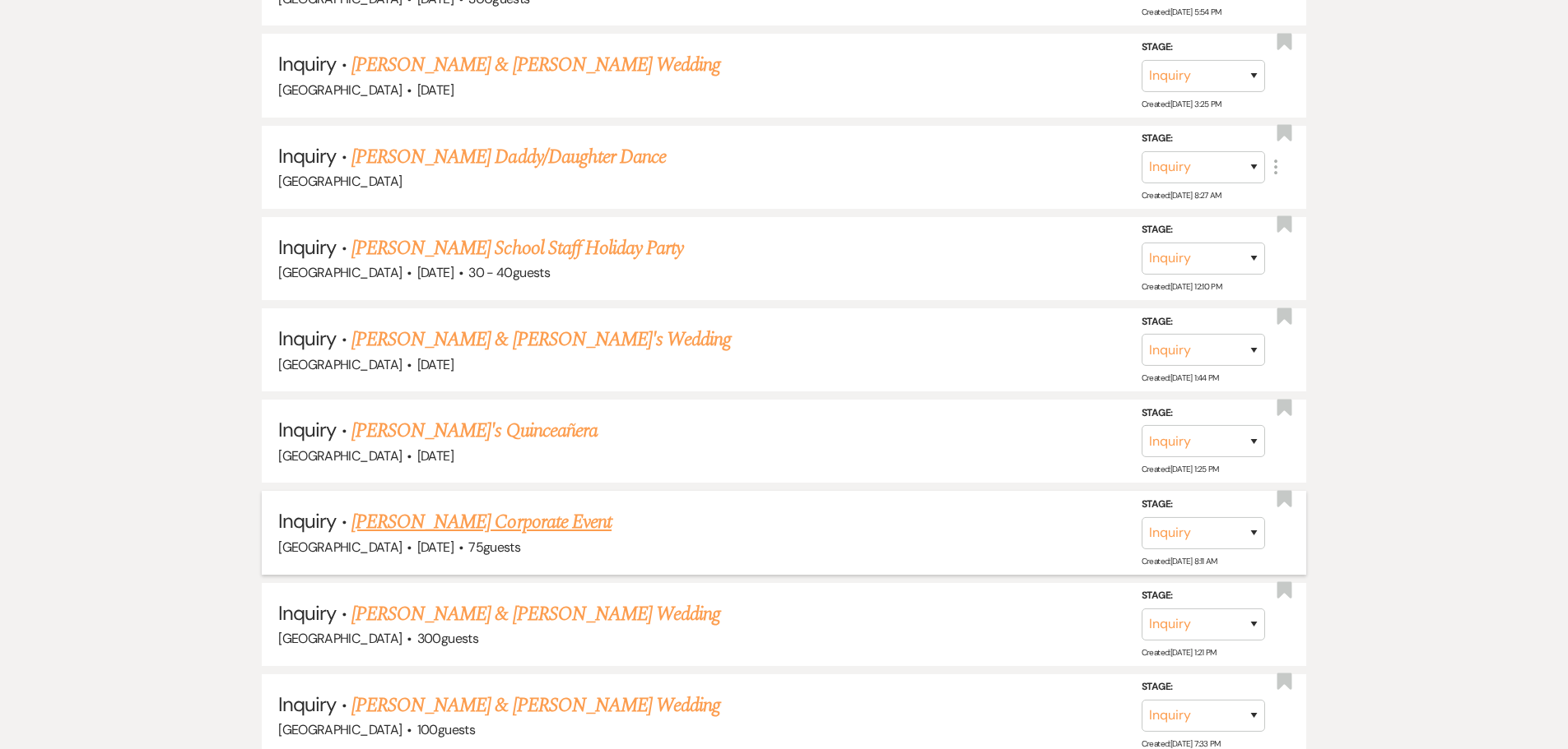
scroll to position [1152, 0]
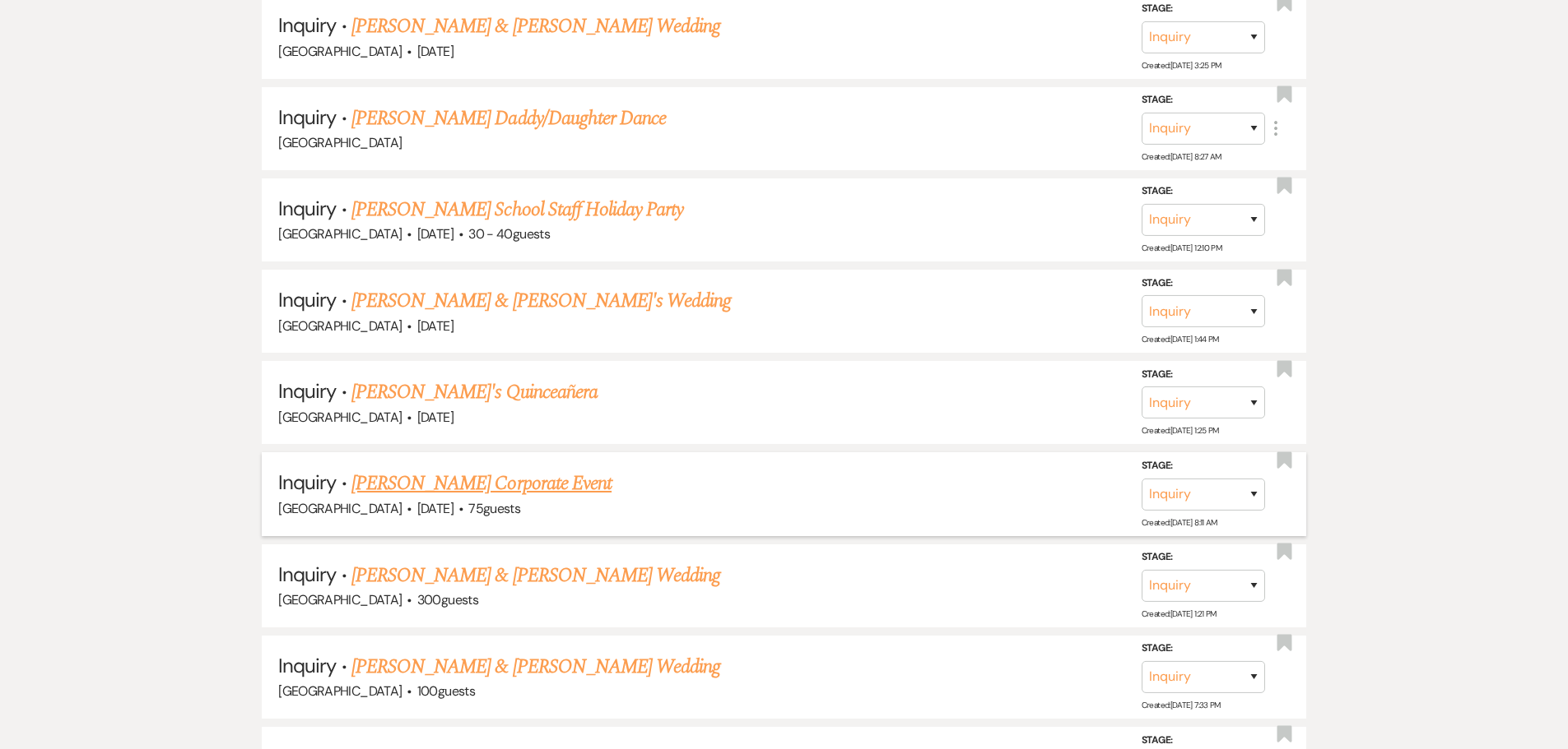
click at [480, 479] on link "[PERSON_NAME] Corporate Event" at bounding box center [481, 483] width 260 height 29
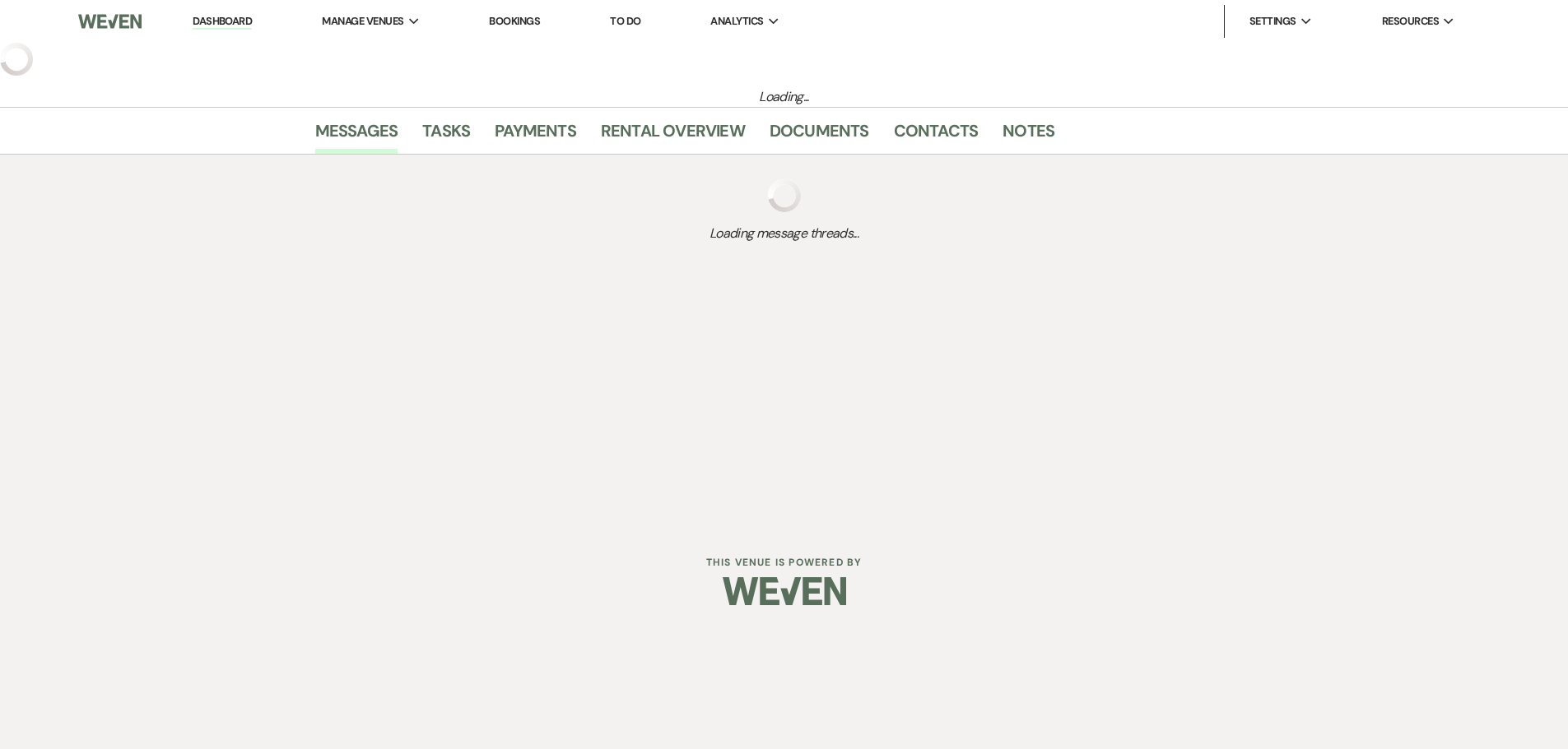
select select "5"
select select "9"
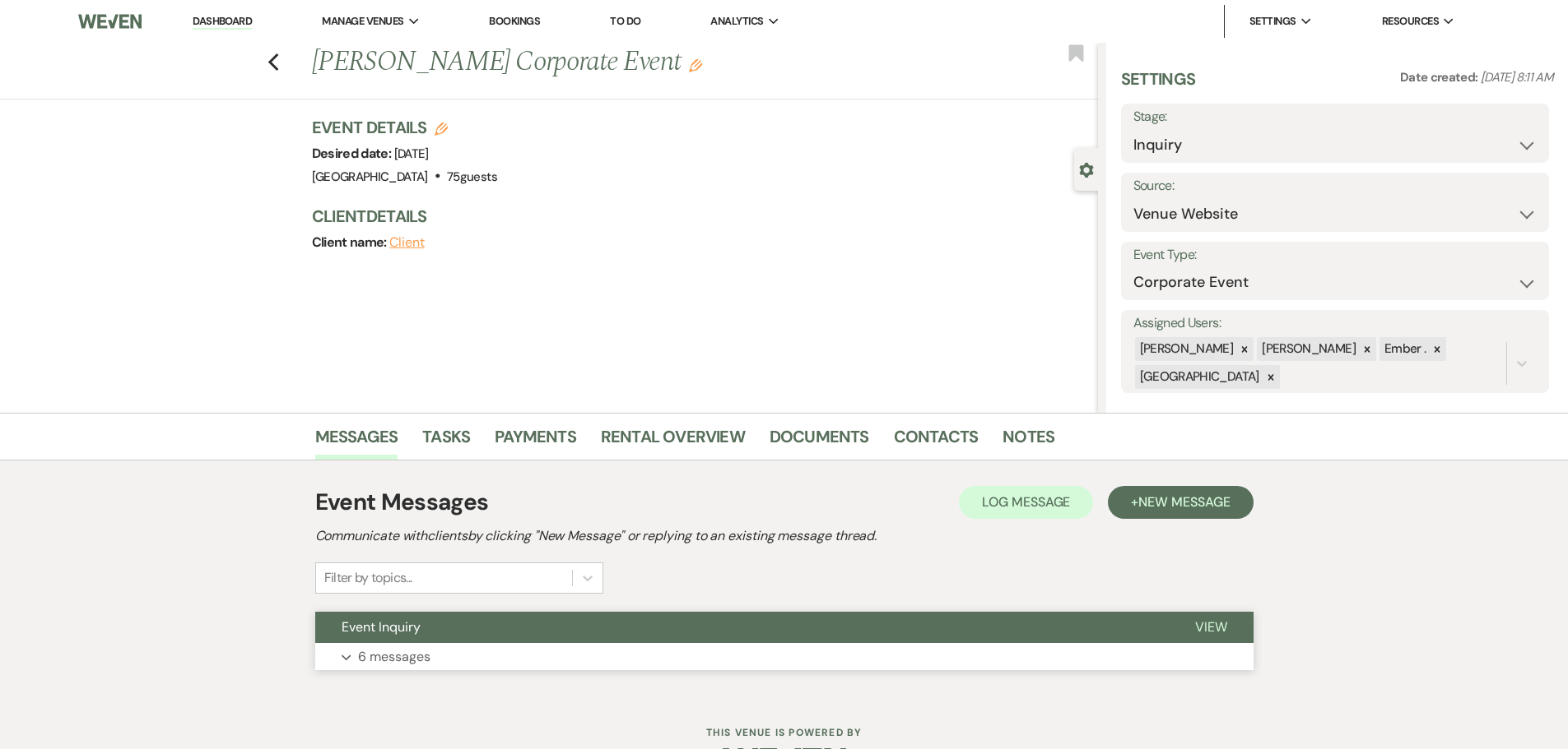
click at [477, 665] on button "Expand 6 messages" at bounding box center [784, 657] width 939 height 28
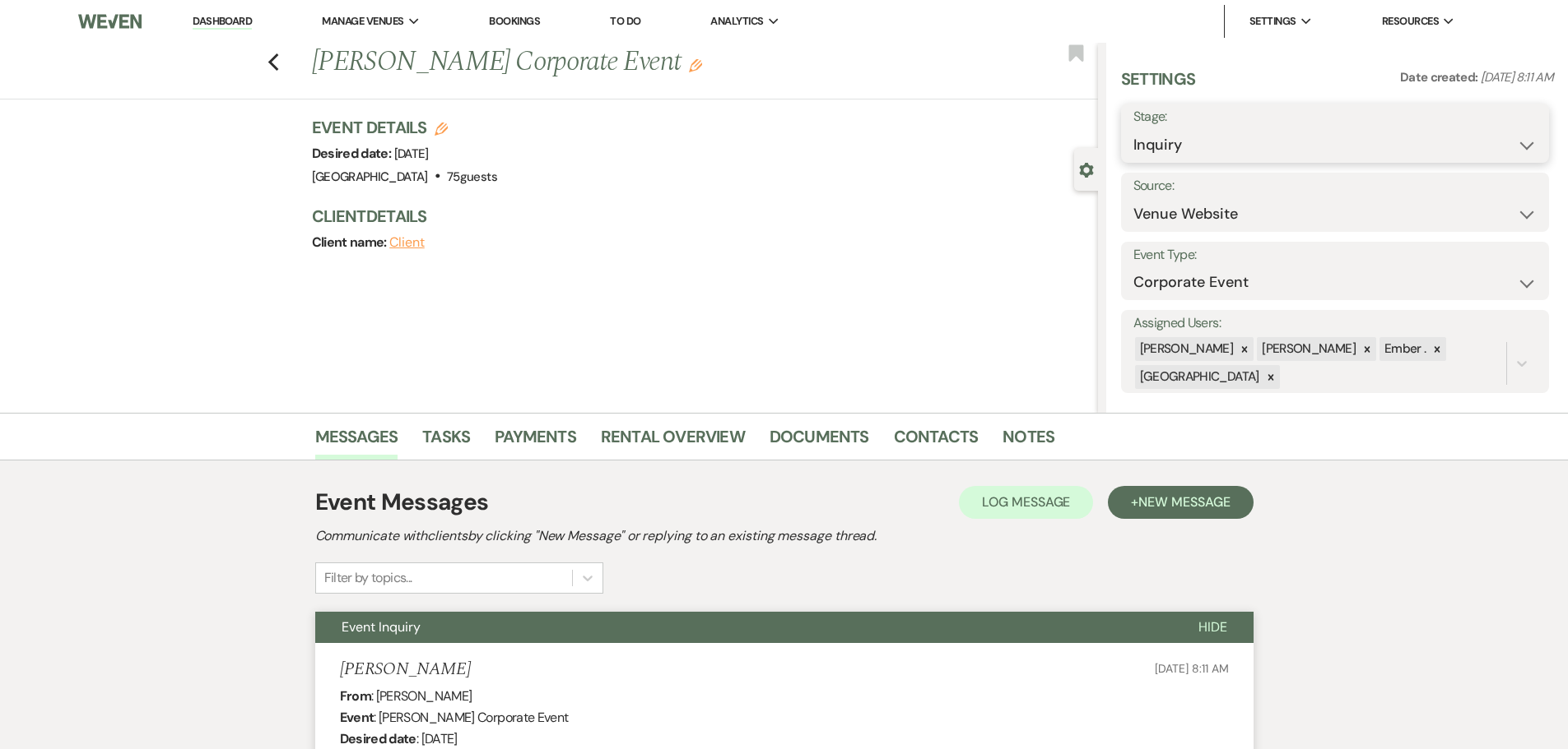
click at [1330, 139] on select "Inquiry Follow Up Tour Requested Tour Confirmed Toured Proposal Sent Booked Lost" at bounding box center [1335, 146] width 403 height 32
select select "8"
click at [1134, 130] on select "Inquiry Follow Up Tour Requested Tour Confirmed Toured Proposal Sent Booked Lost" at bounding box center [1335, 146] width 403 height 32
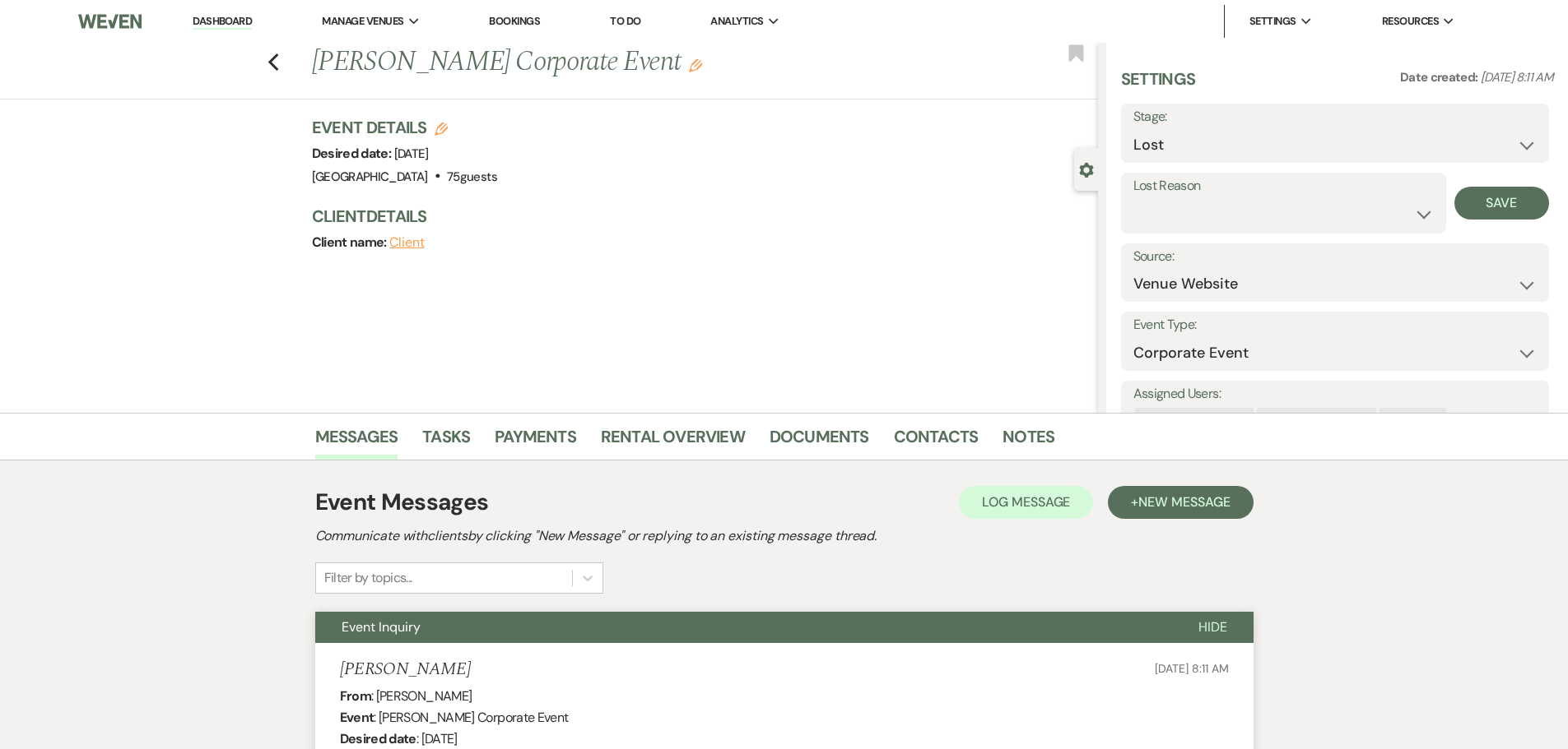
click at [1236, 197] on label "Lost Reason" at bounding box center [1283, 185] width 300 height 24
click at [1230, 207] on select "Booked Elsewhere Budget Date Unavailable No Response Not a Good Match Capacity …" at bounding box center [1283, 215] width 300 height 32
select select "5"
click at [1134, 199] on select "Booked Elsewhere Budget Date Unavailable No Response Not a Good Match Capacity …" at bounding box center [1283, 215] width 300 height 32
click at [1493, 195] on button "Save" at bounding box center [1502, 202] width 95 height 33
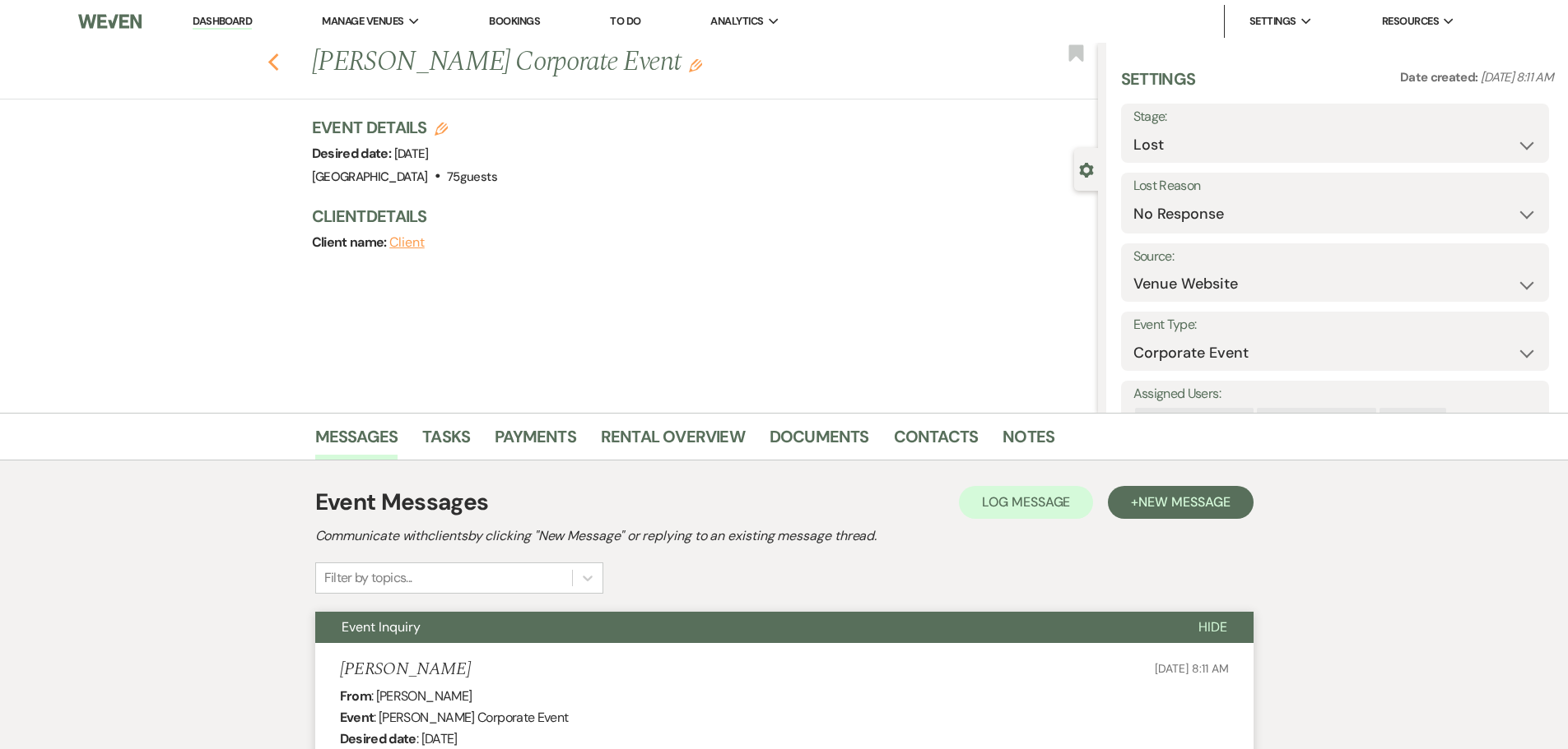
click at [280, 60] on icon "Previous" at bounding box center [273, 62] width 12 height 20
